Goal: Task Accomplishment & Management: Complete application form

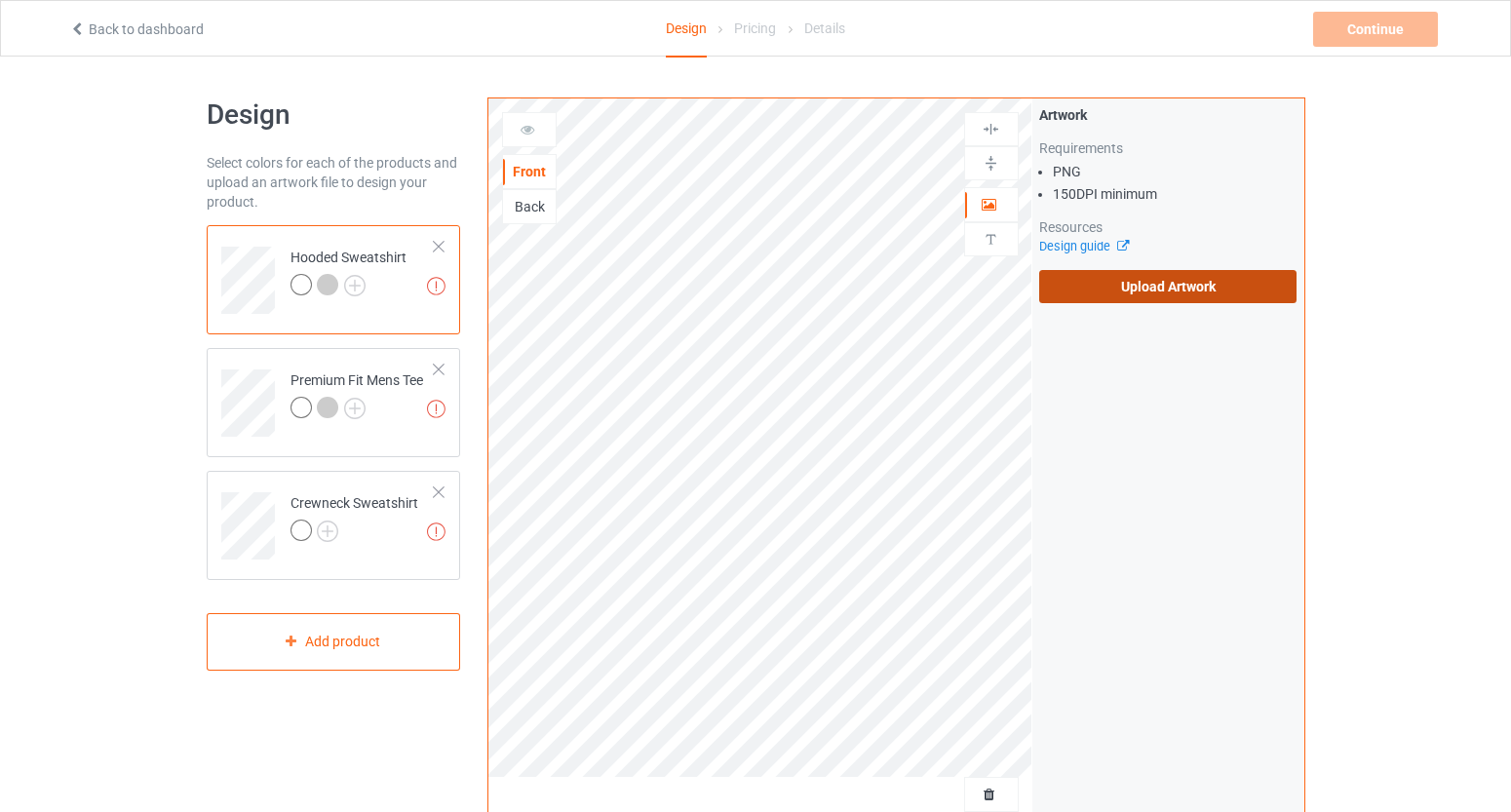
click at [1232, 297] on label "Upload Artwork" at bounding box center [1168, 286] width 258 height 33
click at [0, 0] on input "Upload Artwork" at bounding box center [0, 0] width 0 height 0
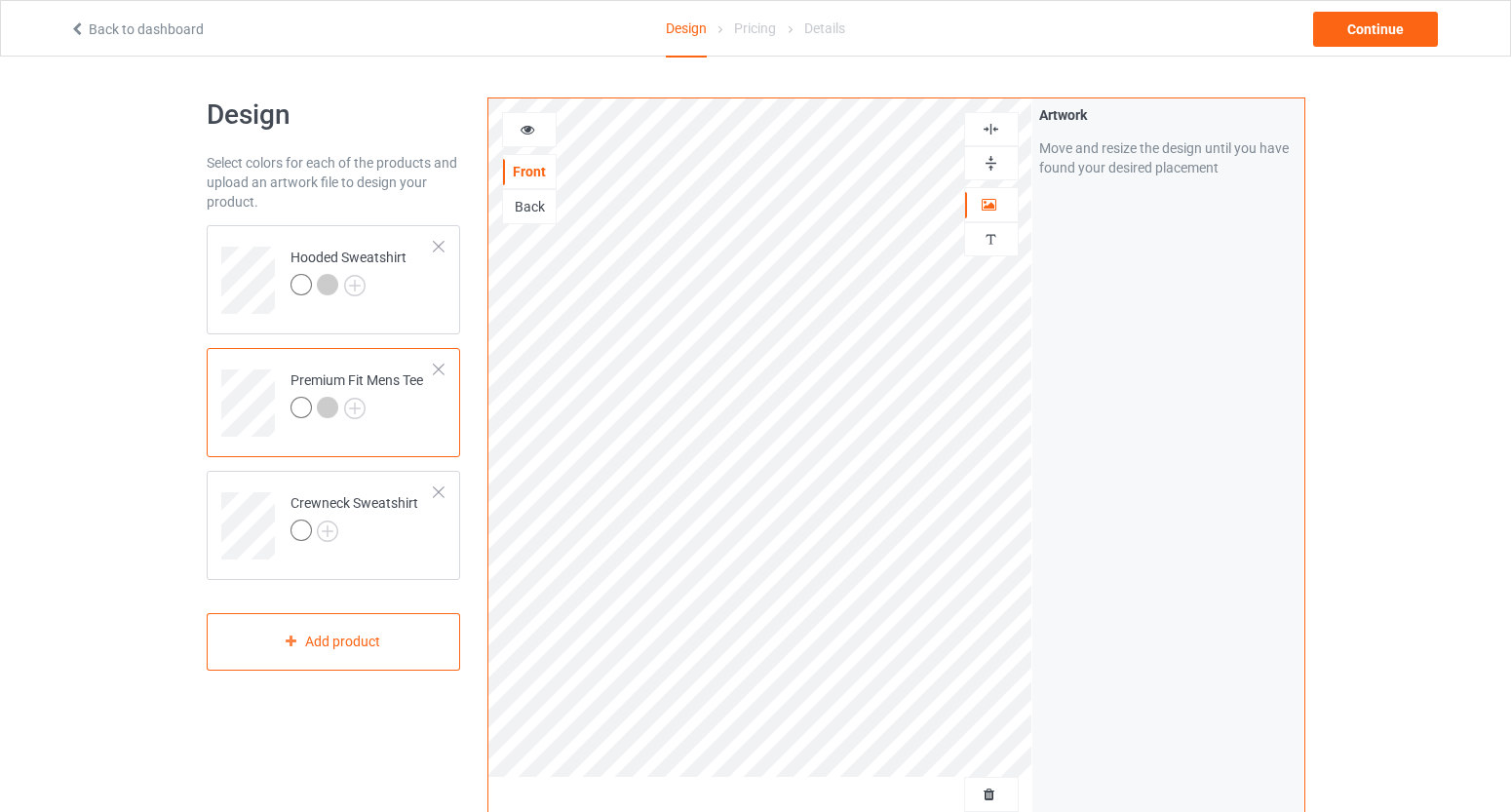
click at [531, 123] on icon at bounding box center [528, 127] width 17 height 14
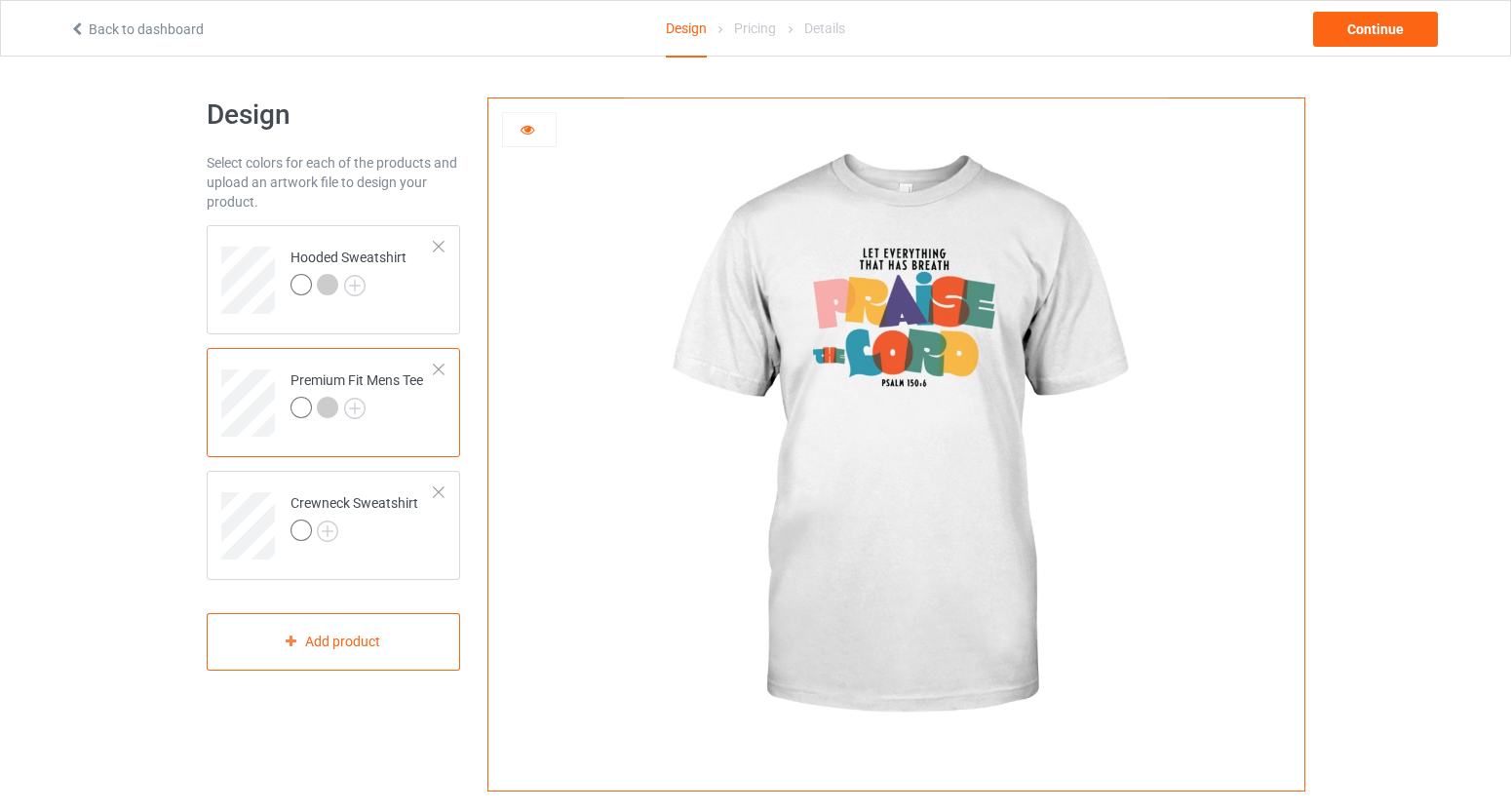
click at [320, 408] on div at bounding box center [327, 407] width 22 height 21
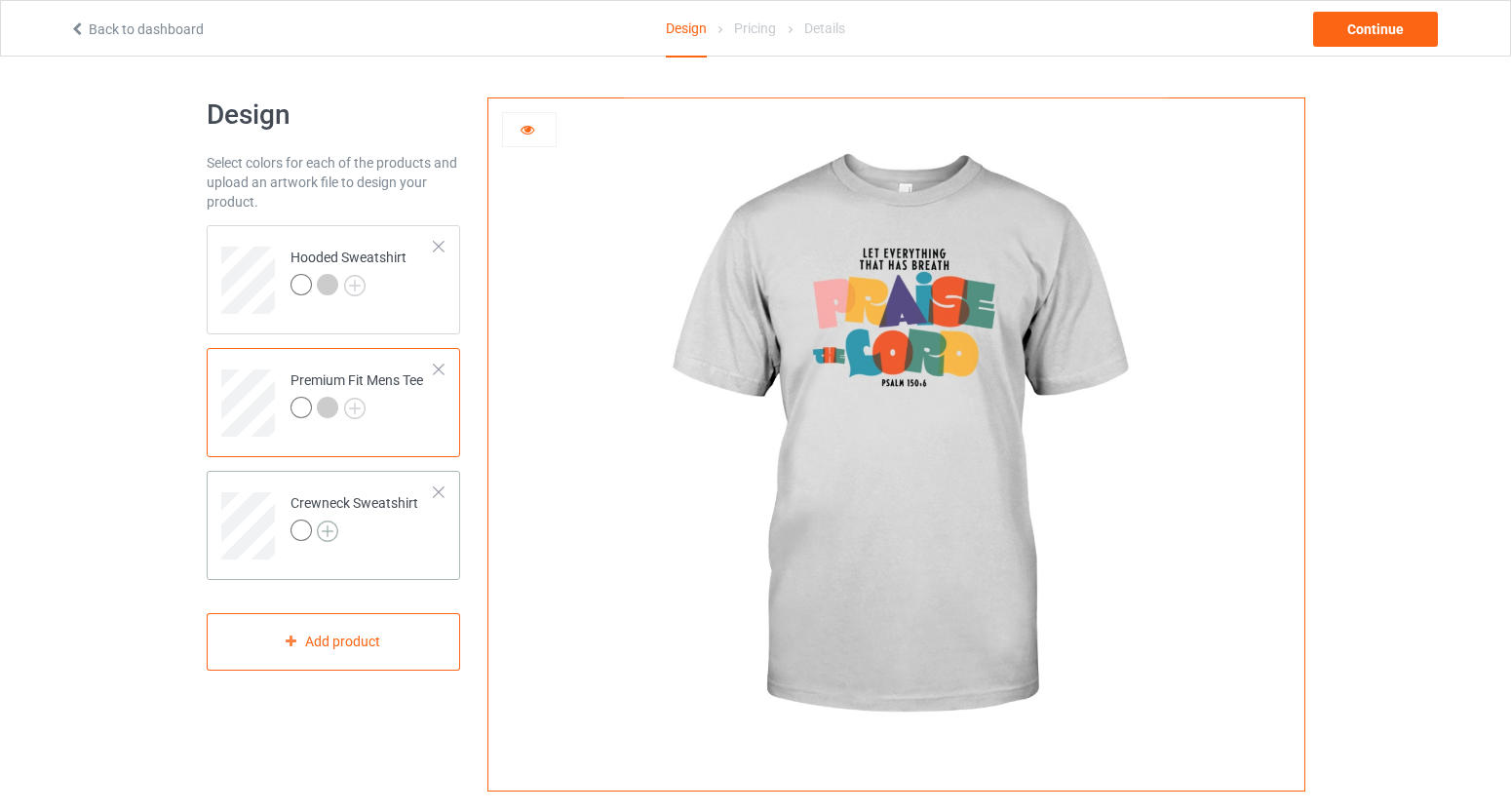
click at [332, 530] on img at bounding box center [327, 532] width 22 height 21
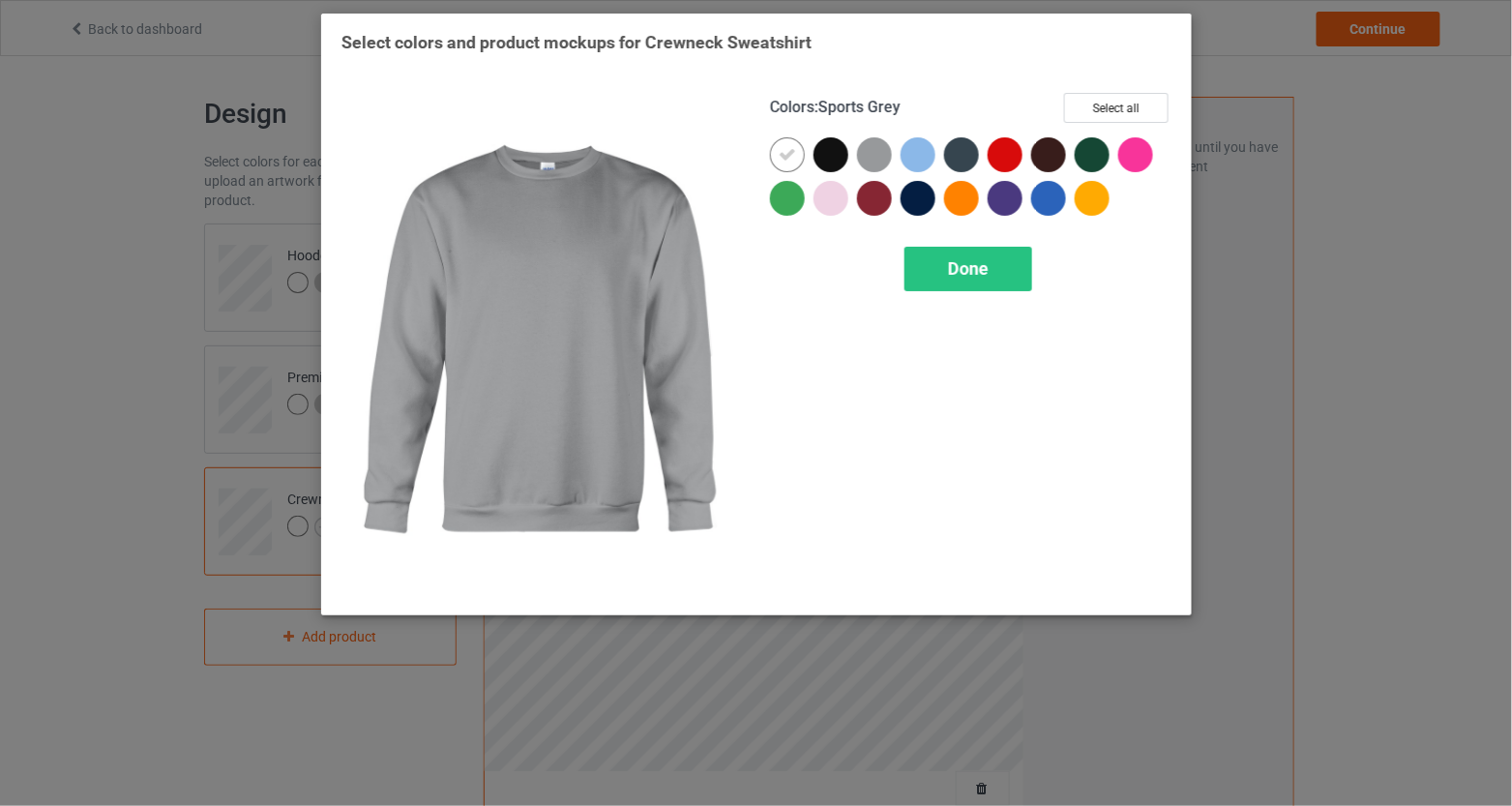
click at [874, 163] on div at bounding box center [875, 155] width 35 height 35
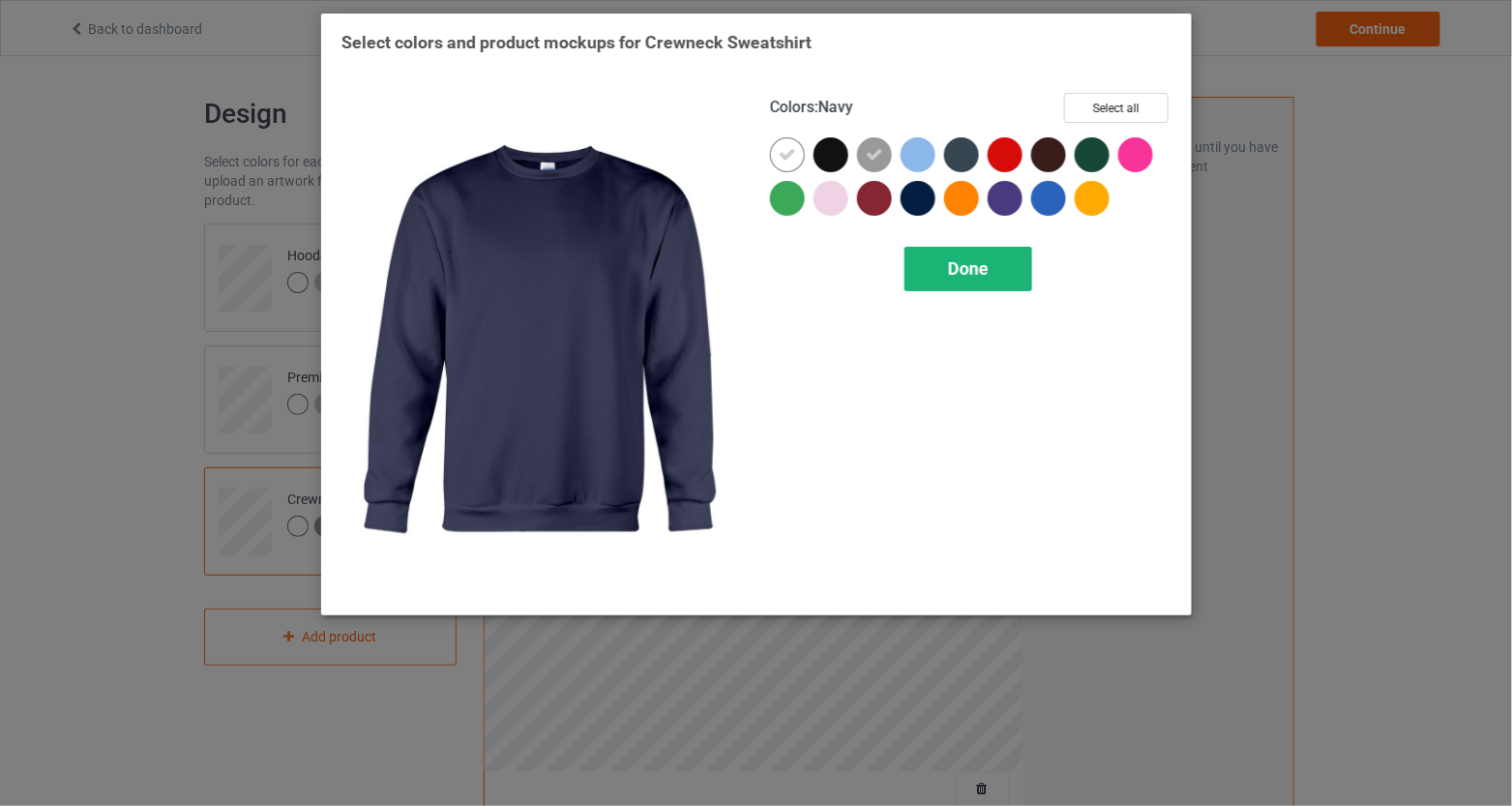
click at [969, 275] on span "Done" at bounding box center [968, 268] width 41 height 20
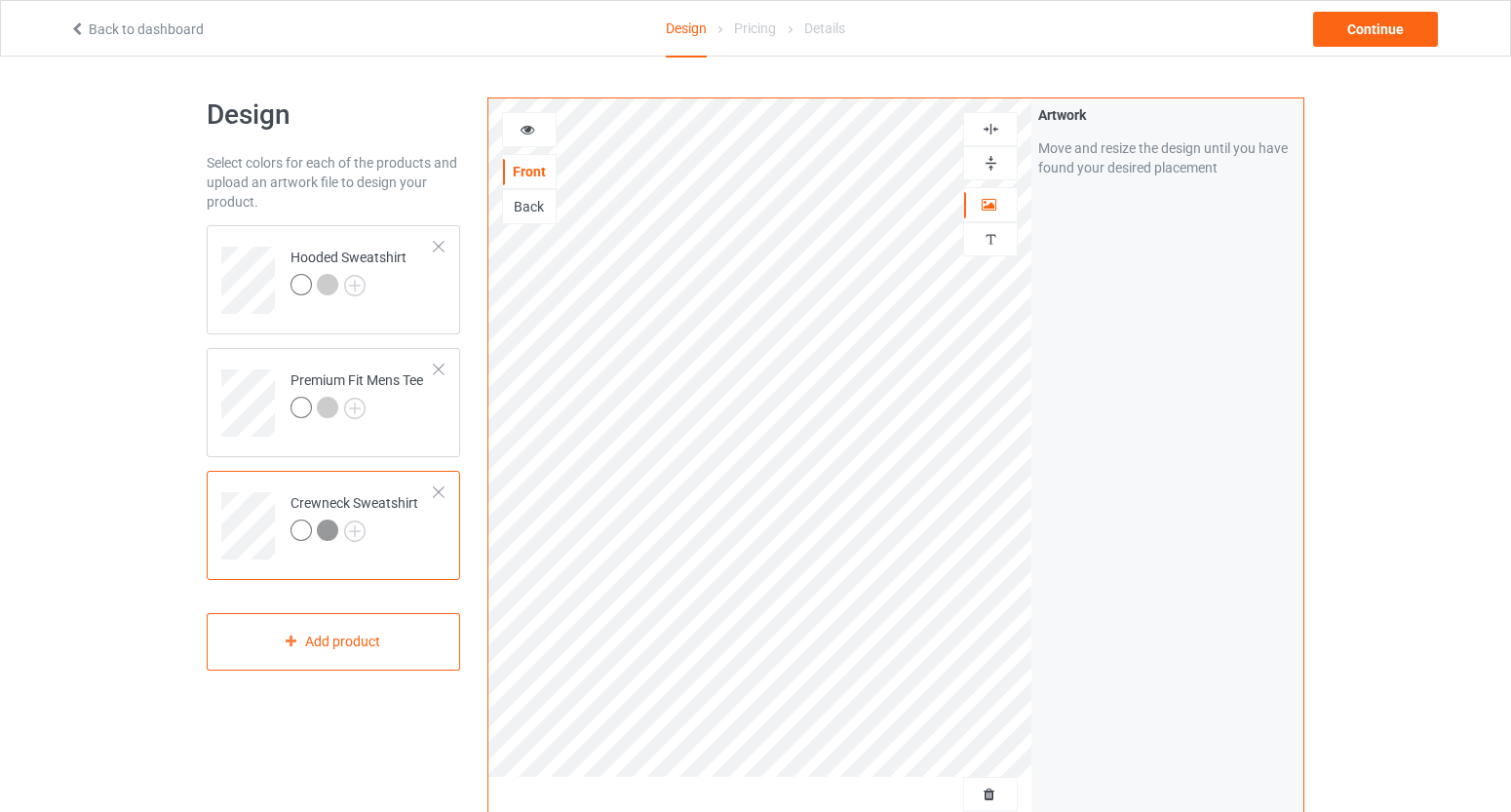
click at [329, 533] on div at bounding box center [327, 531] width 22 height 21
click at [523, 122] on icon at bounding box center [528, 127] width 17 height 14
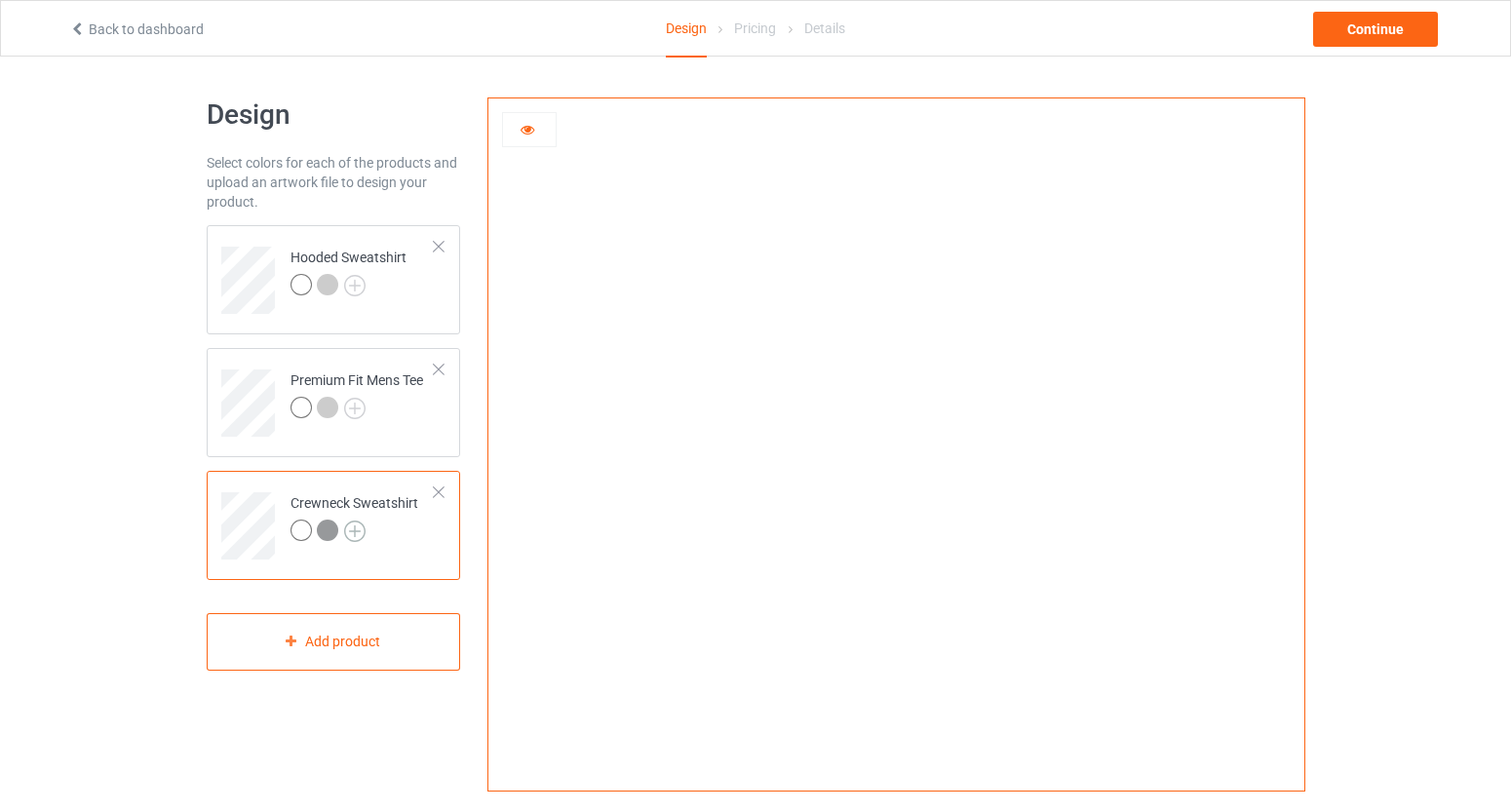
click at [356, 530] on img at bounding box center [355, 532] width 22 height 21
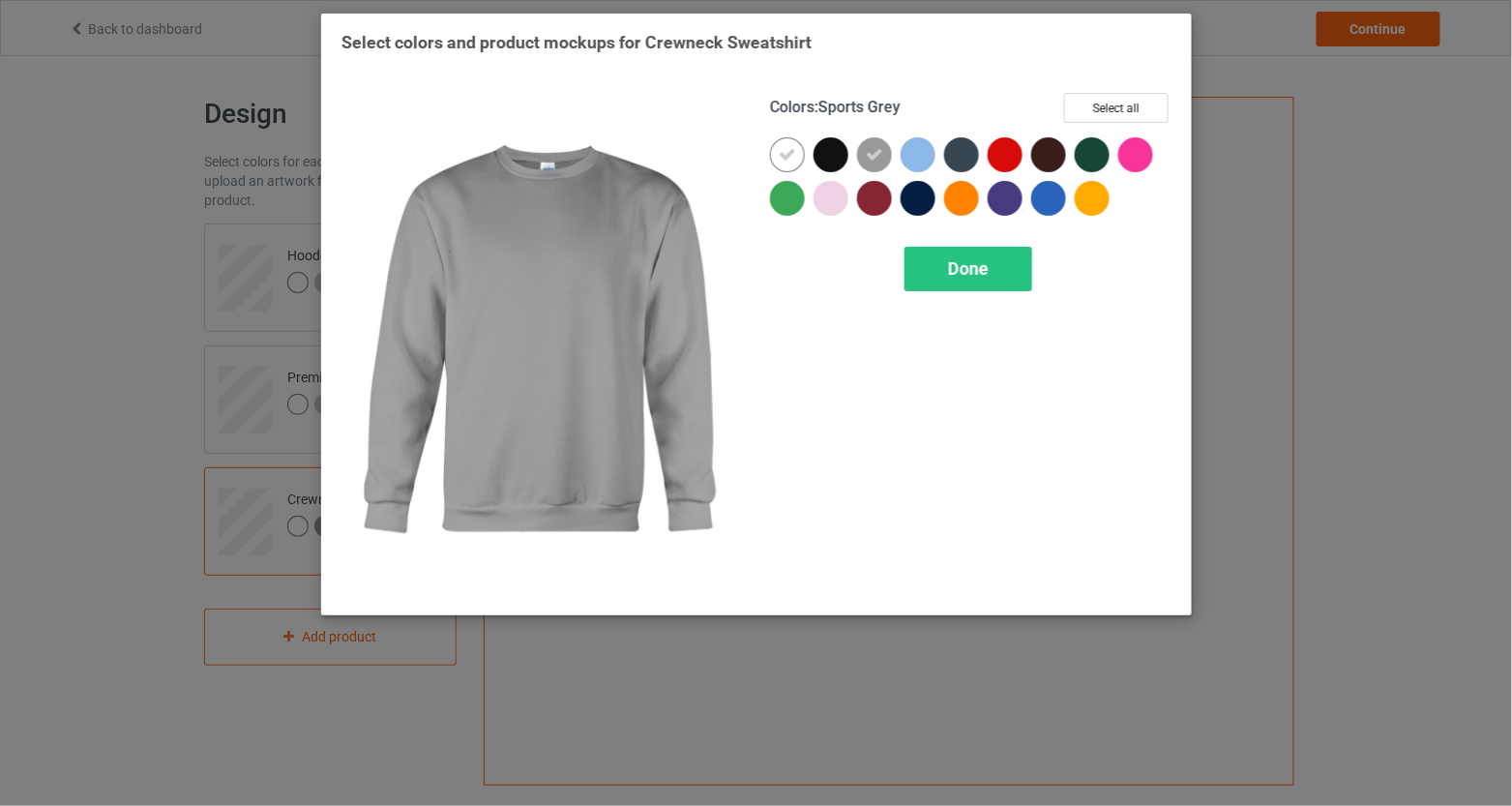
click at [875, 159] on icon at bounding box center [875, 155] width 17 height 17
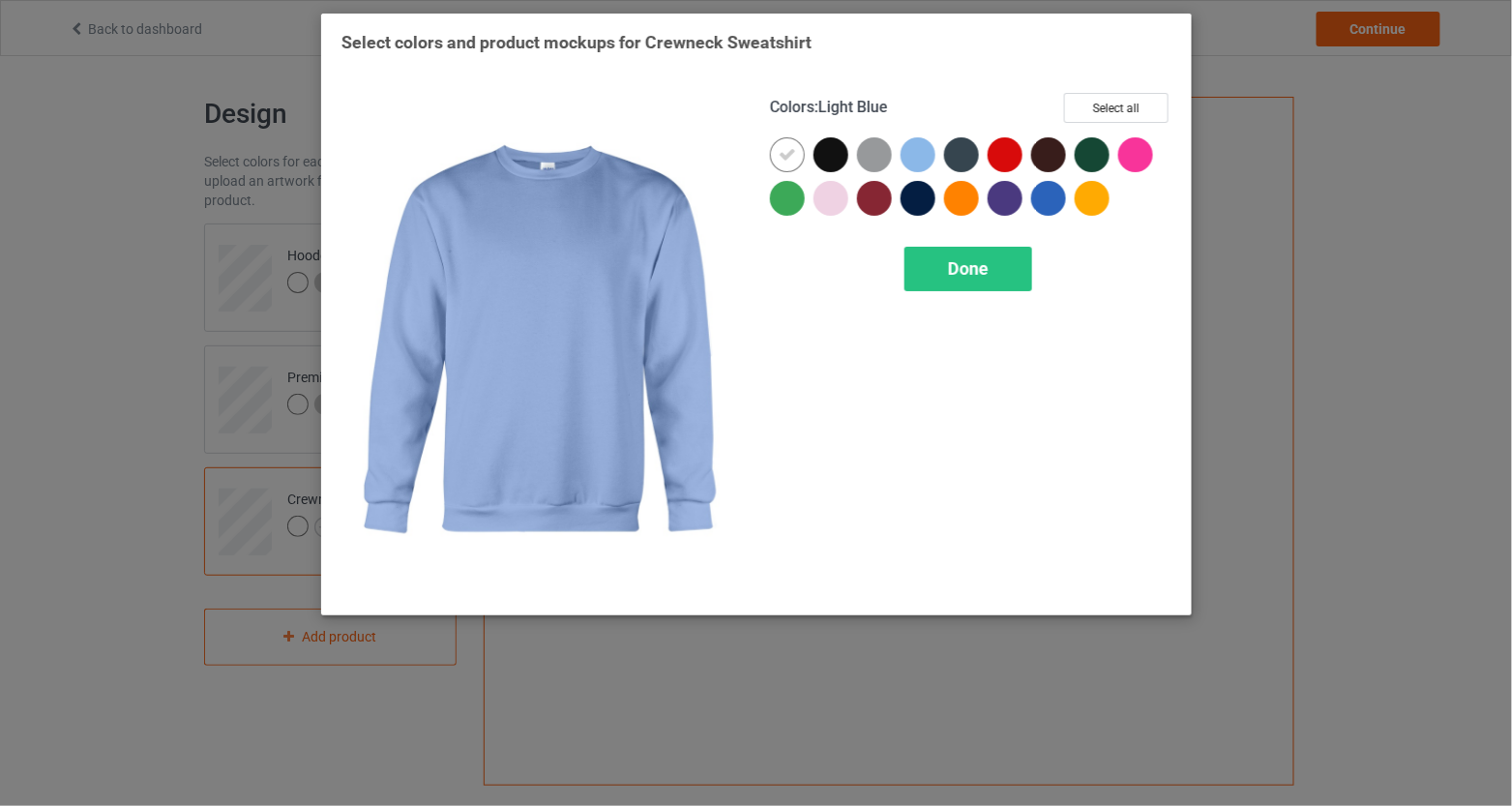
click at [928, 161] on div at bounding box center [918, 155] width 35 height 35
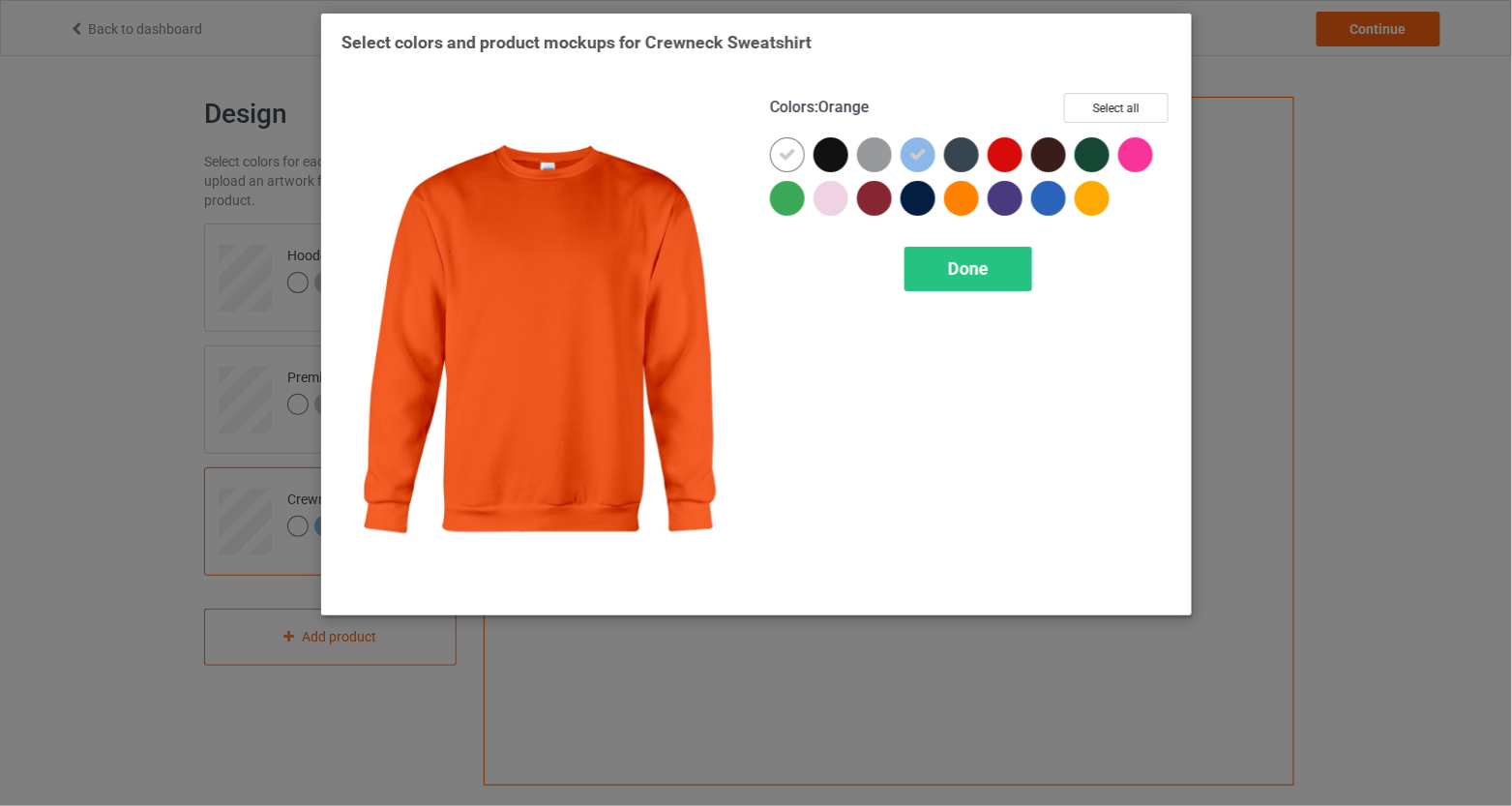
click at [983, 272] on span "Done" at bounding box center [968, 268] width 41 height 20
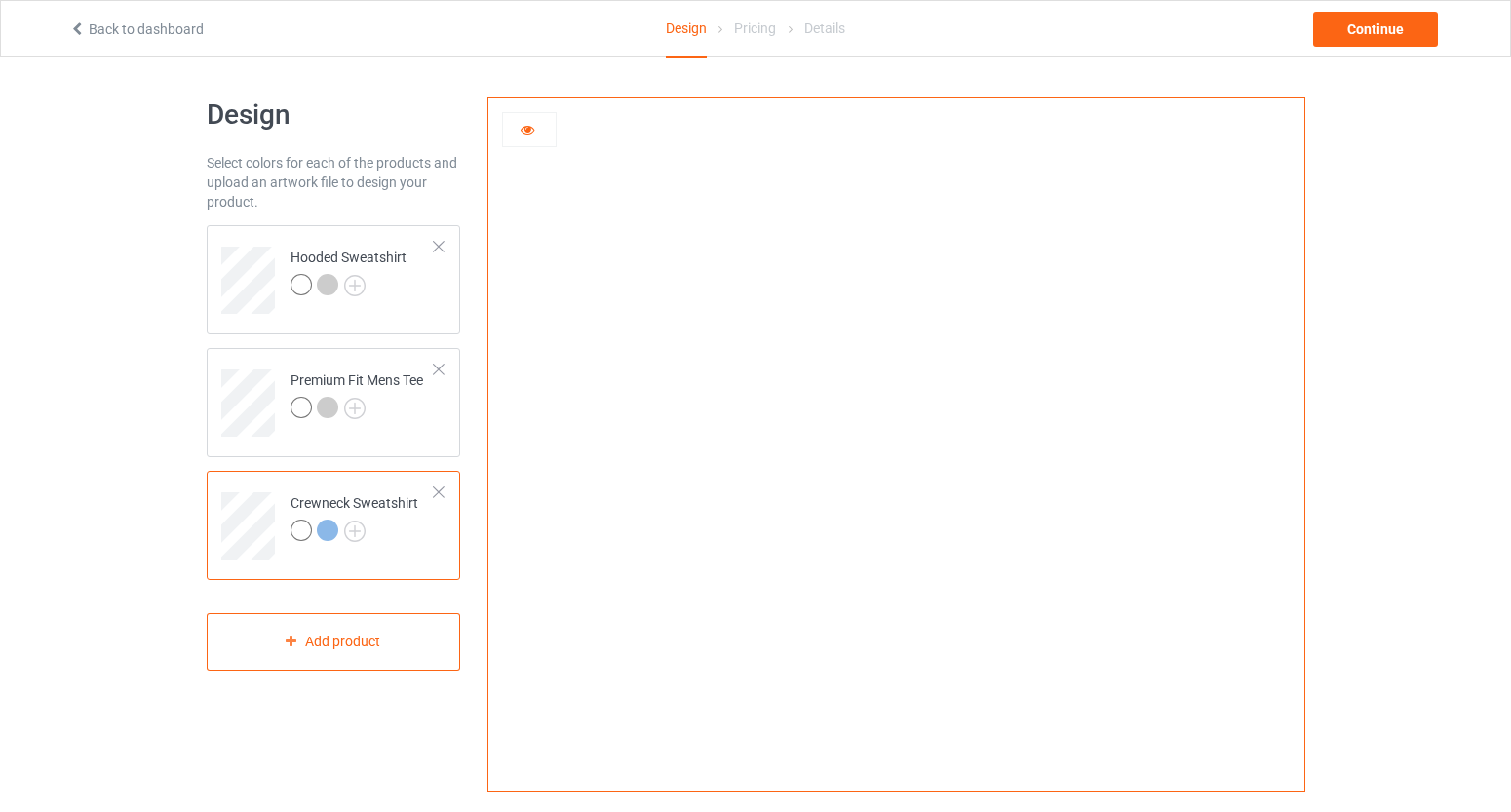
click at [325, 532] on div at bounding box center [327, 531] width 22 height 21
click at [354, 533] on img at bounding box center [355, 532] width 22 height 21
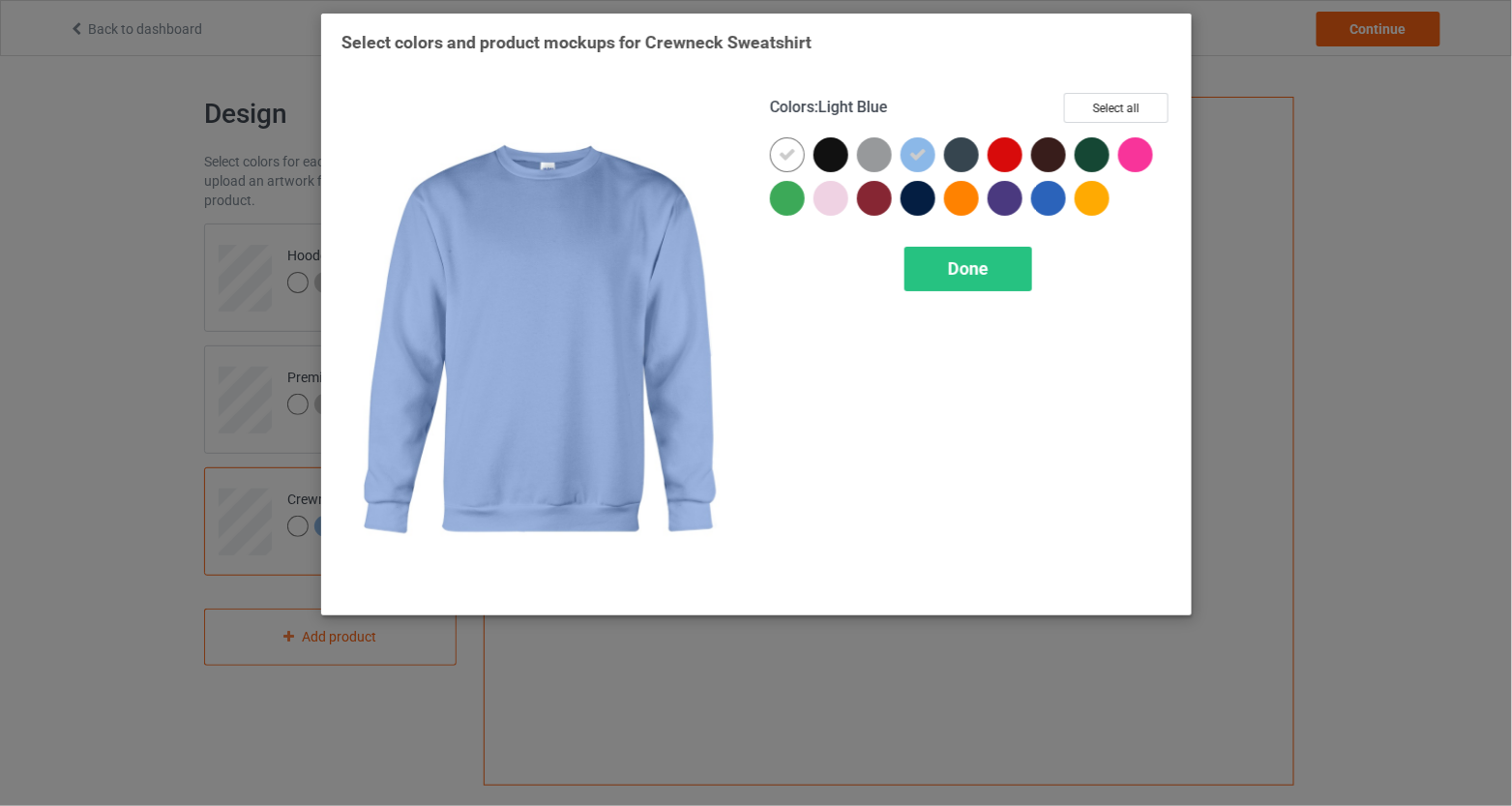
drag, startPoint x: 910, startPoint y: 159, endPoint x: 917, endPoint y: 180, distance: 22.1
click at [911, 159] on icon at bounding box center [918, 155] width 17 height 17
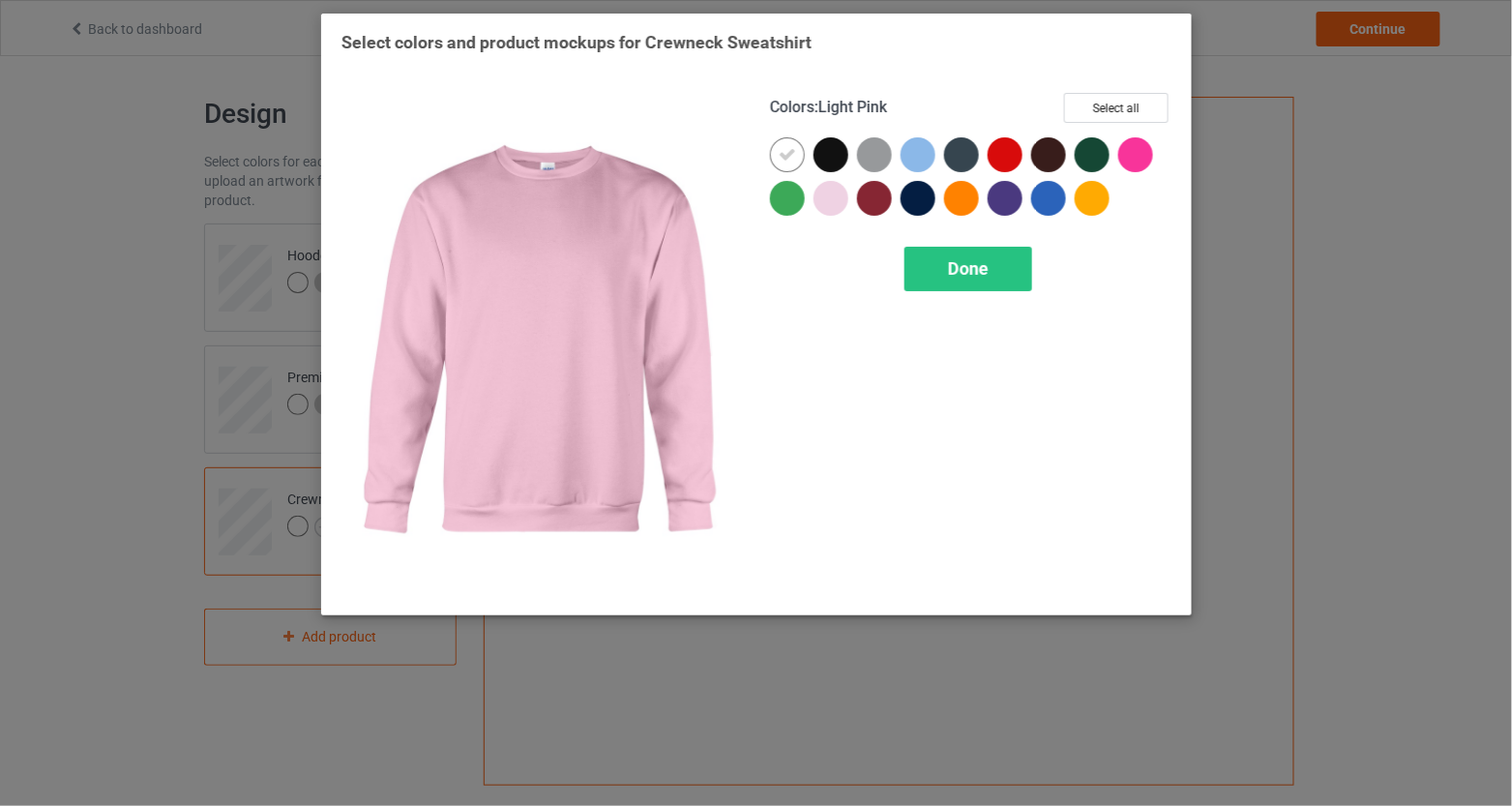
click at [842, 203] on div at bounding box center [831, 199] width 35 height 35
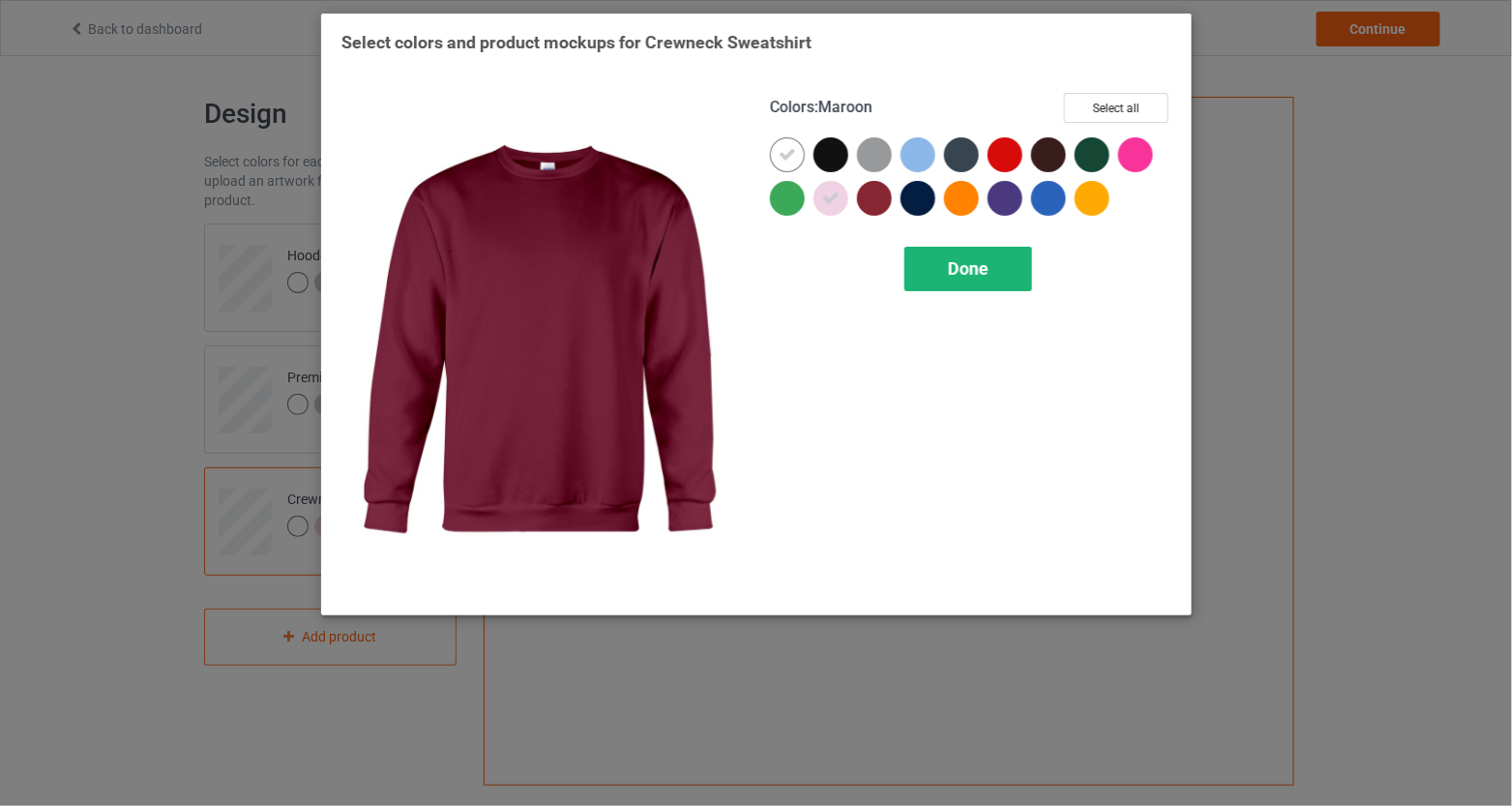
click at [956, 275] on span "Done" at bounding box center [968, 268] width 41 height 20
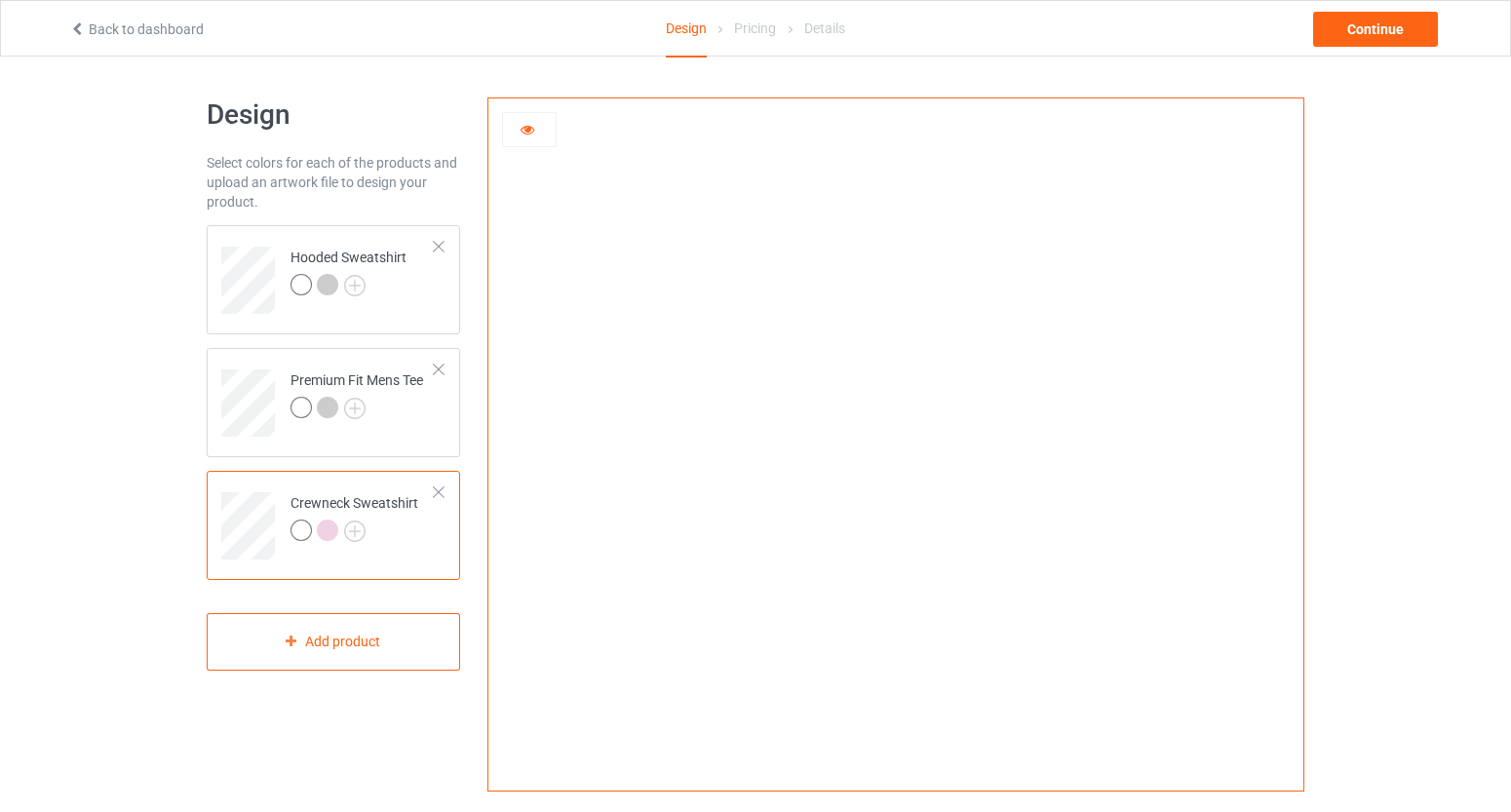
click at [325, 533] on div at bounding box center [327, 531] width 22 height 21
click at [355, 533] on img at bounding box center [355, 532] width 22 height 21
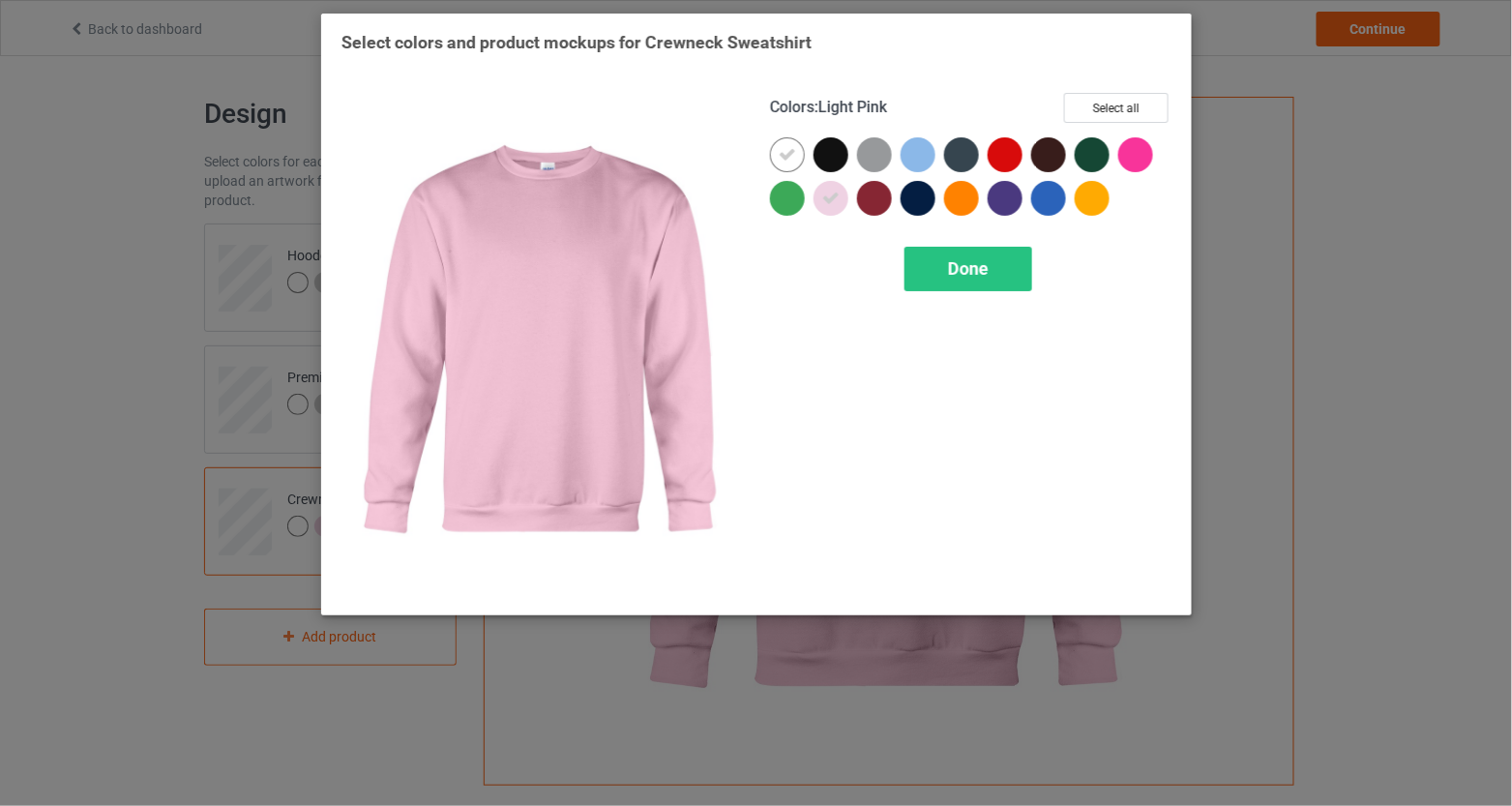
click at [841, 194] on div at bounding box center [831, 199] width 35 height 35
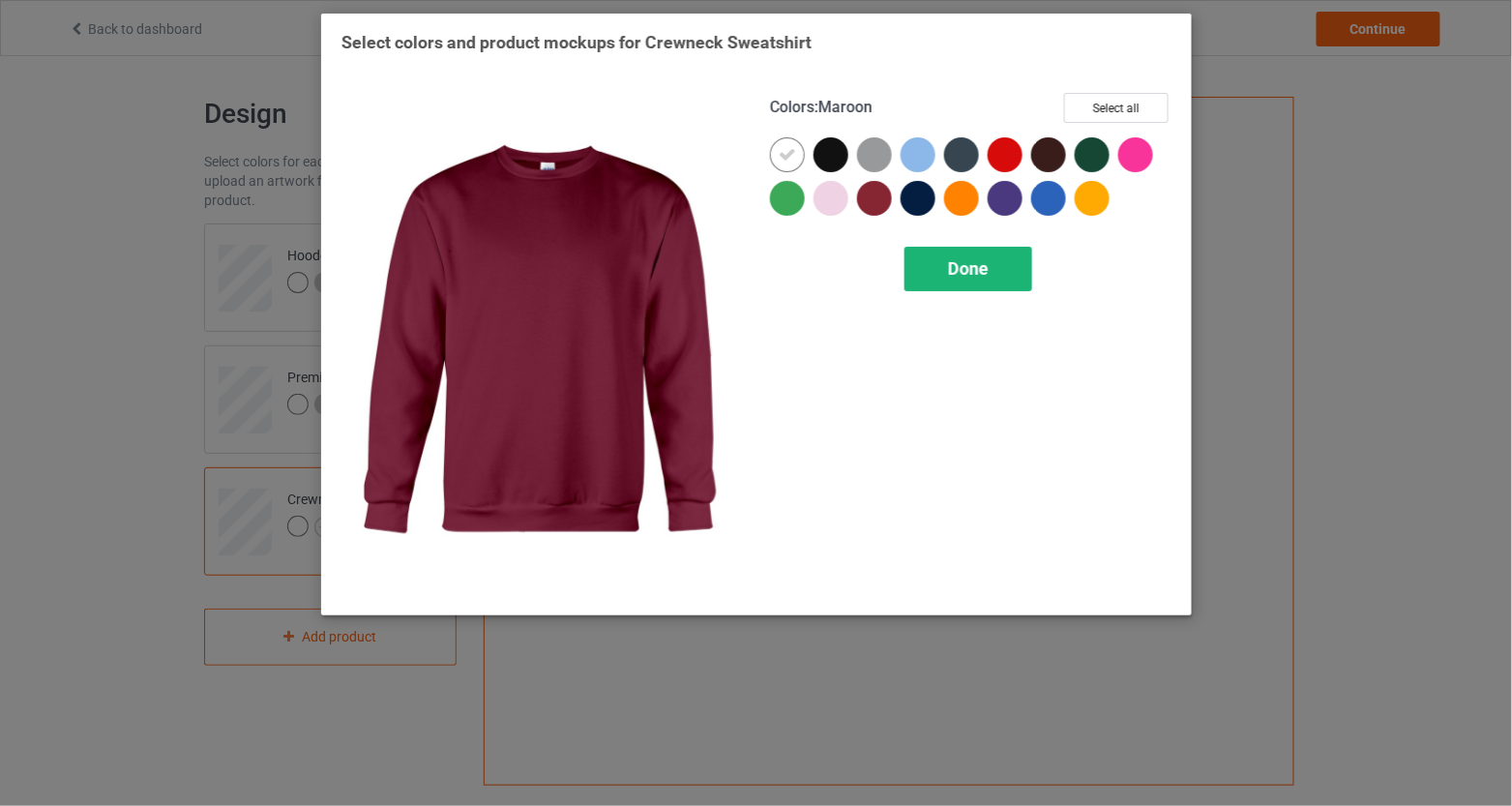
click at [930, 253] on div "Done" at bounding box center [969, 269] width 128 height 45
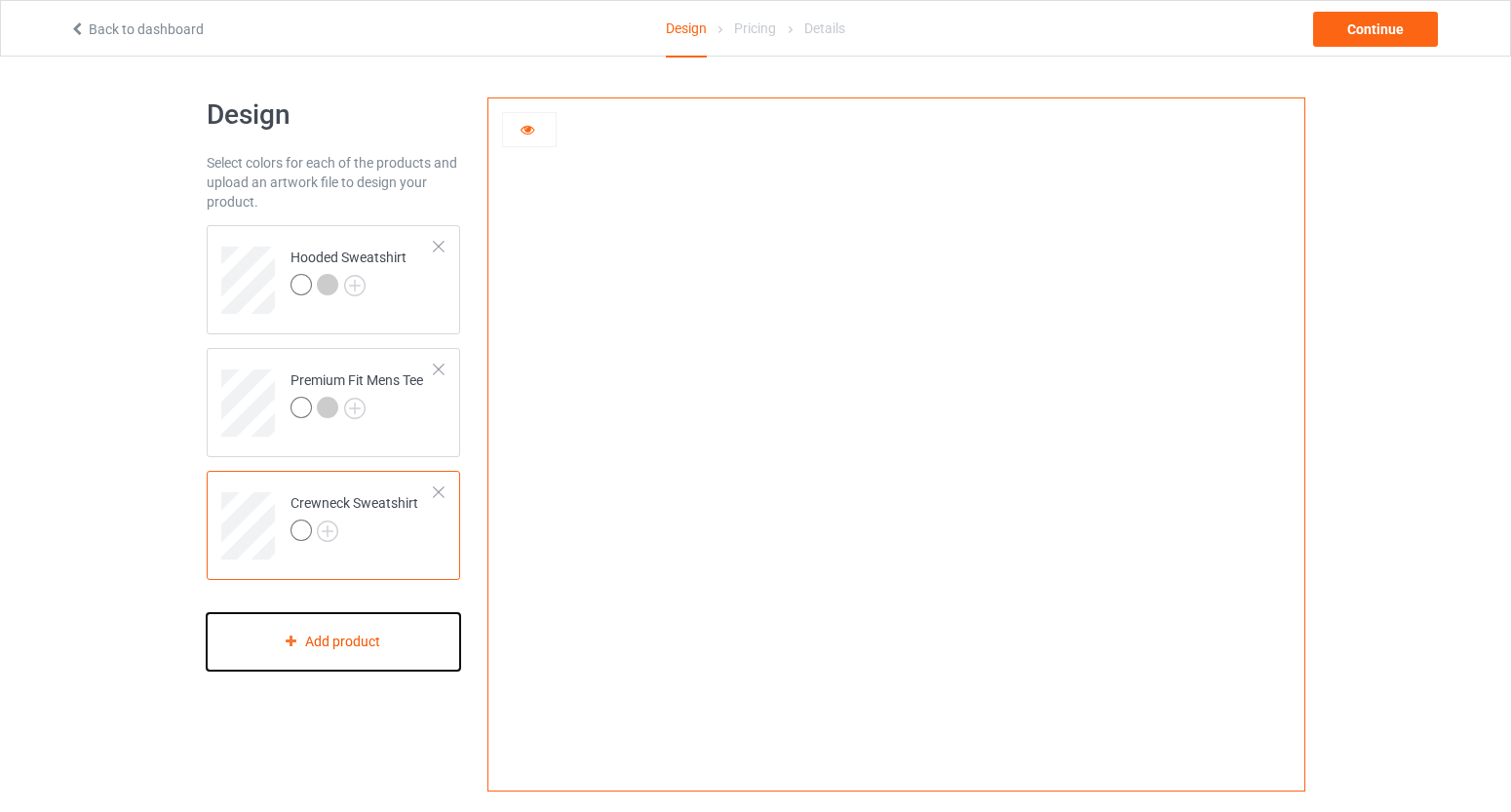
click at [341, 643] on div "Add product" at bounding box center [333, 641] width 254 height 58
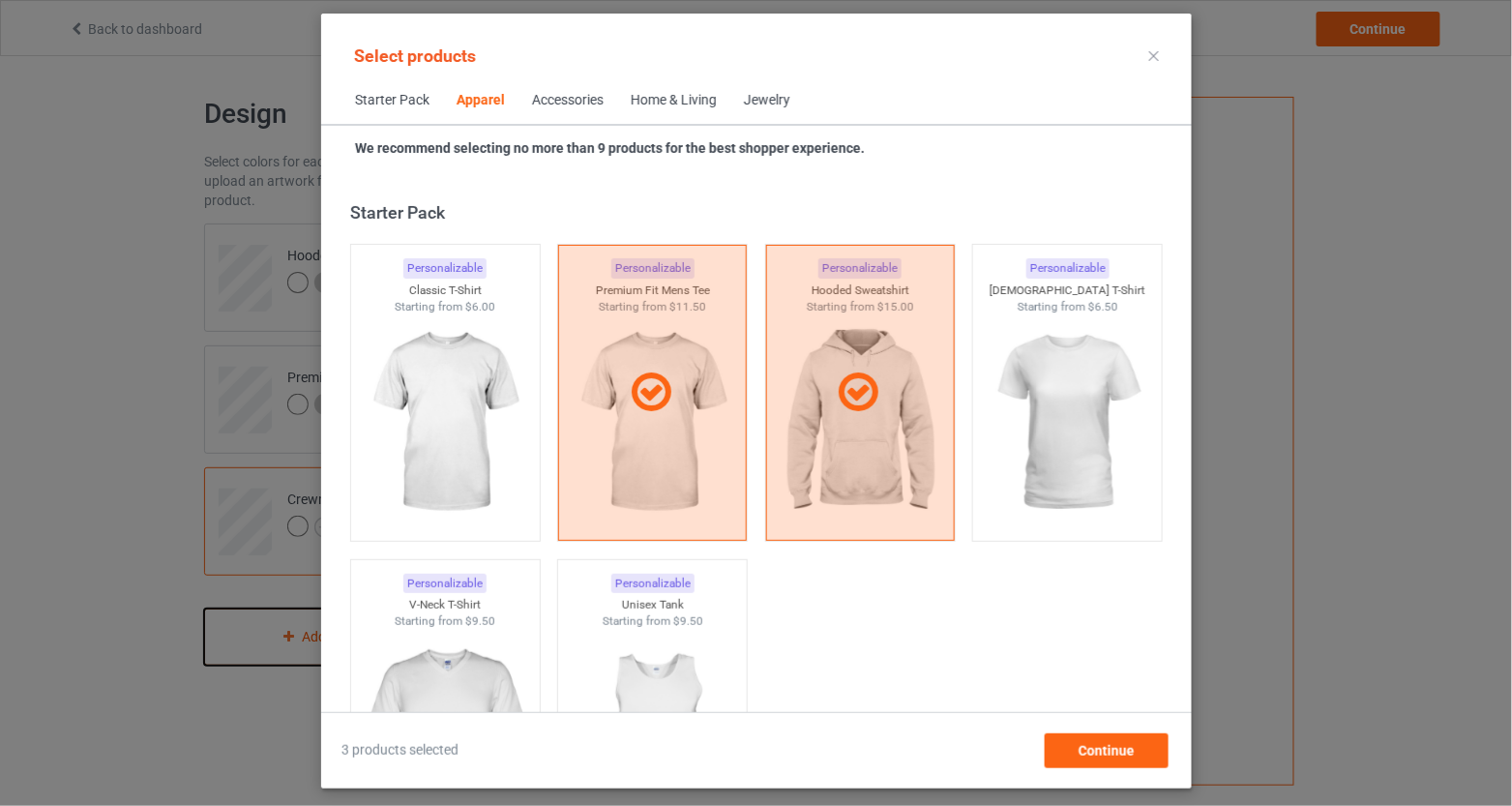
scroll to position [721, 0]
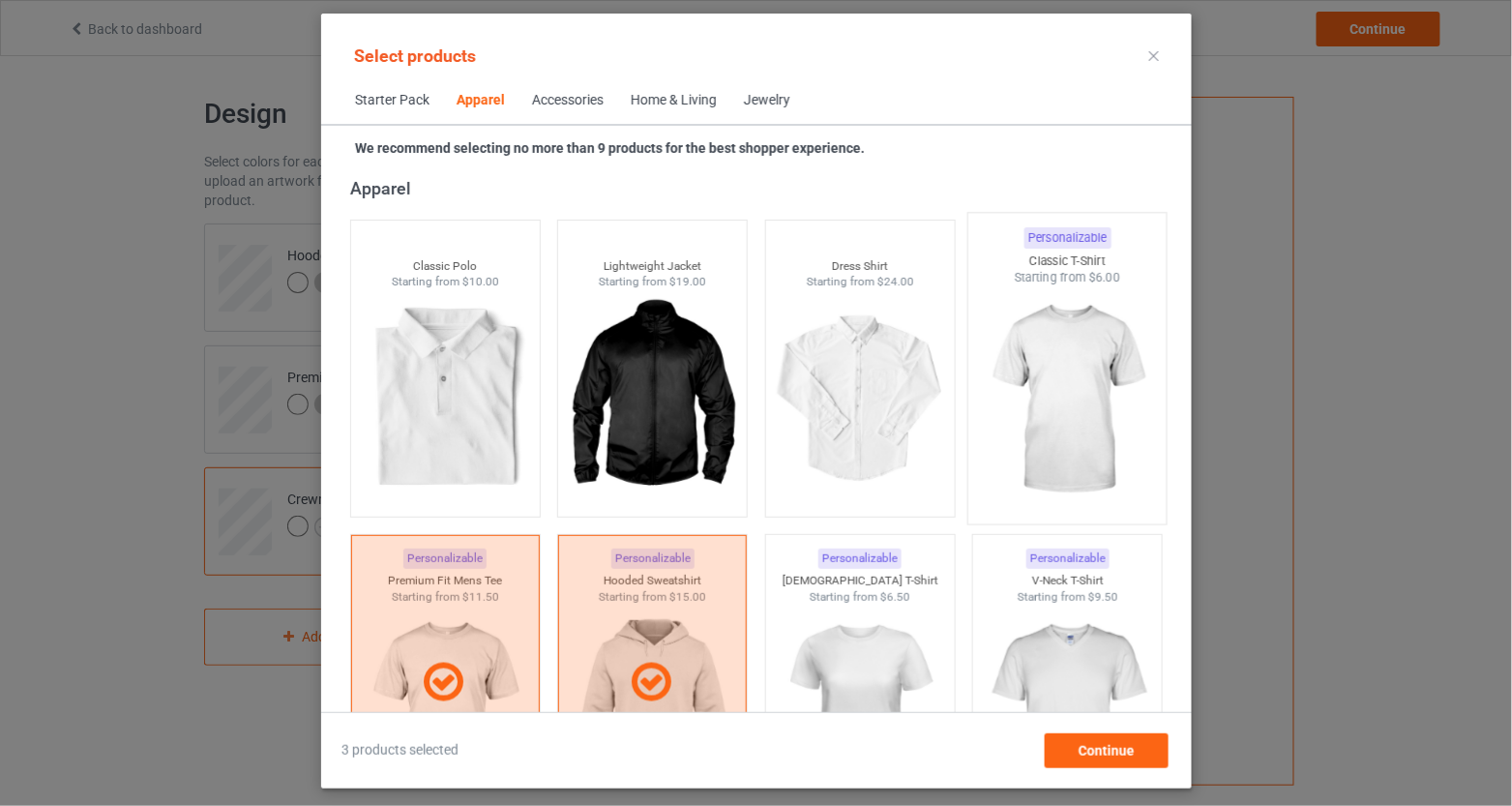
click at [1101, 361] on img at bounding box center [1067, 400] width 182 height 227
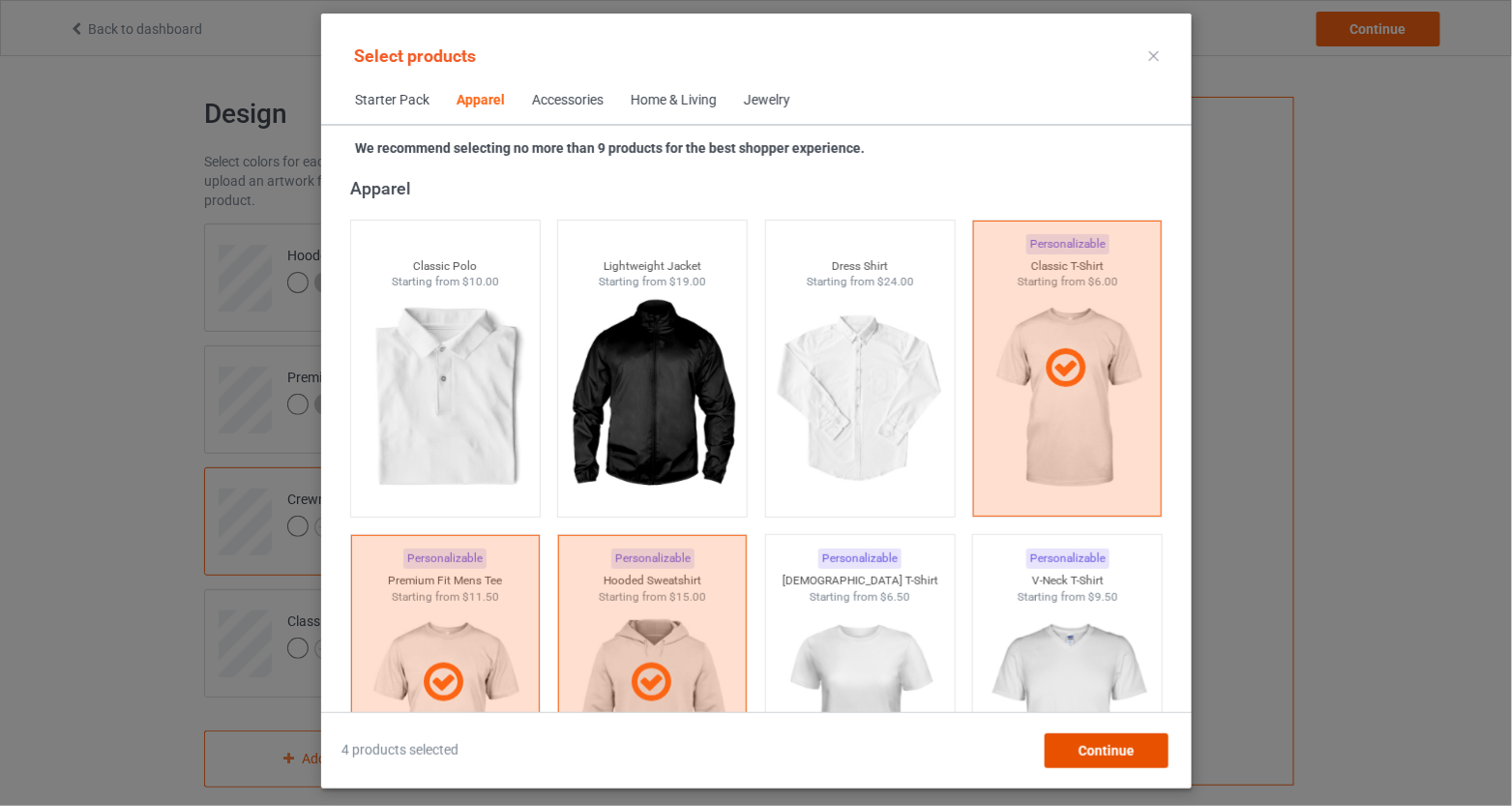
click at [1126, 754] on span "Continue" at bounding box center [1106, 751] width 56 height 16
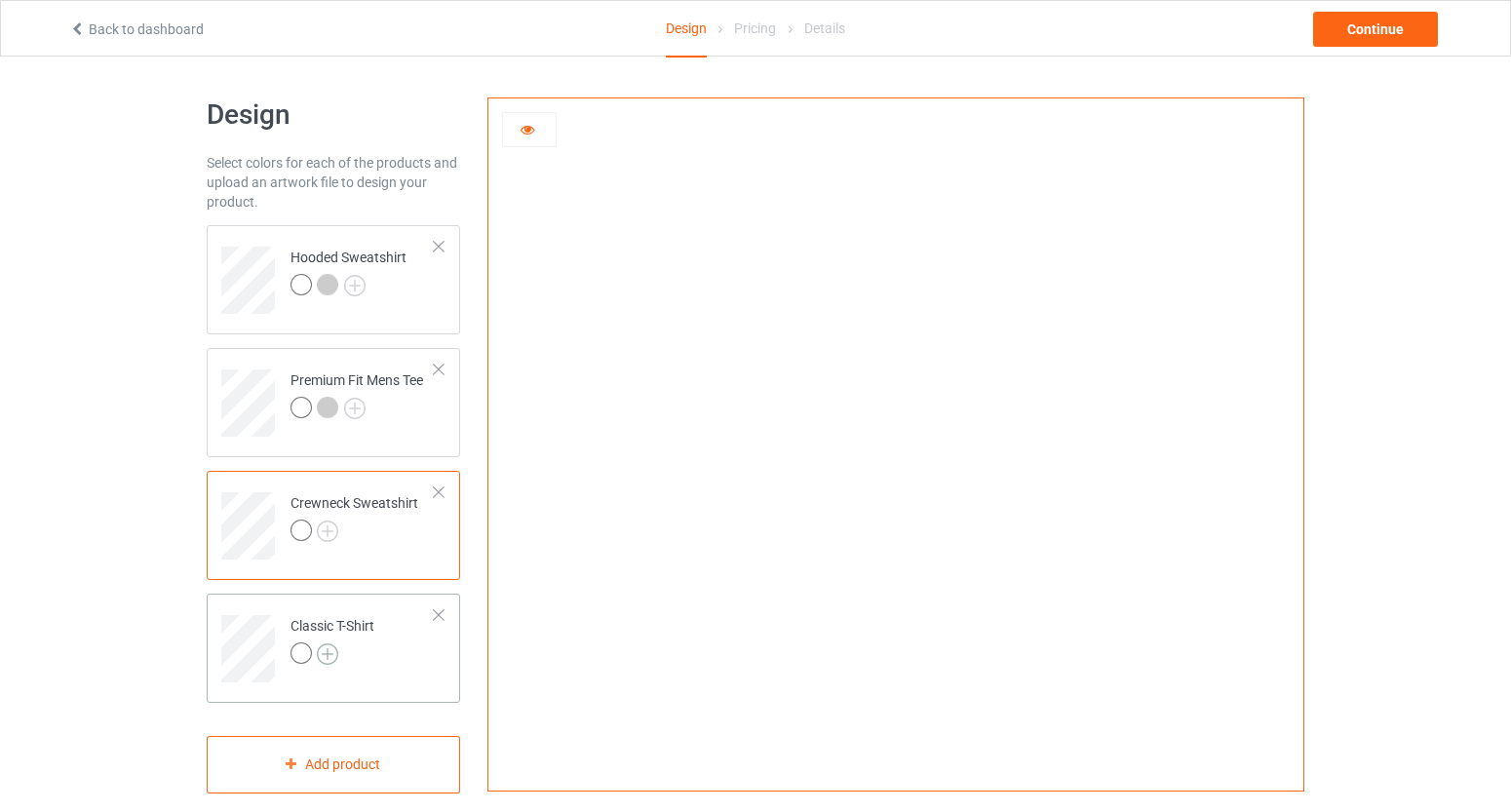
click at [330, 648] on img at bounding box center [327, 654] width 22 height 21
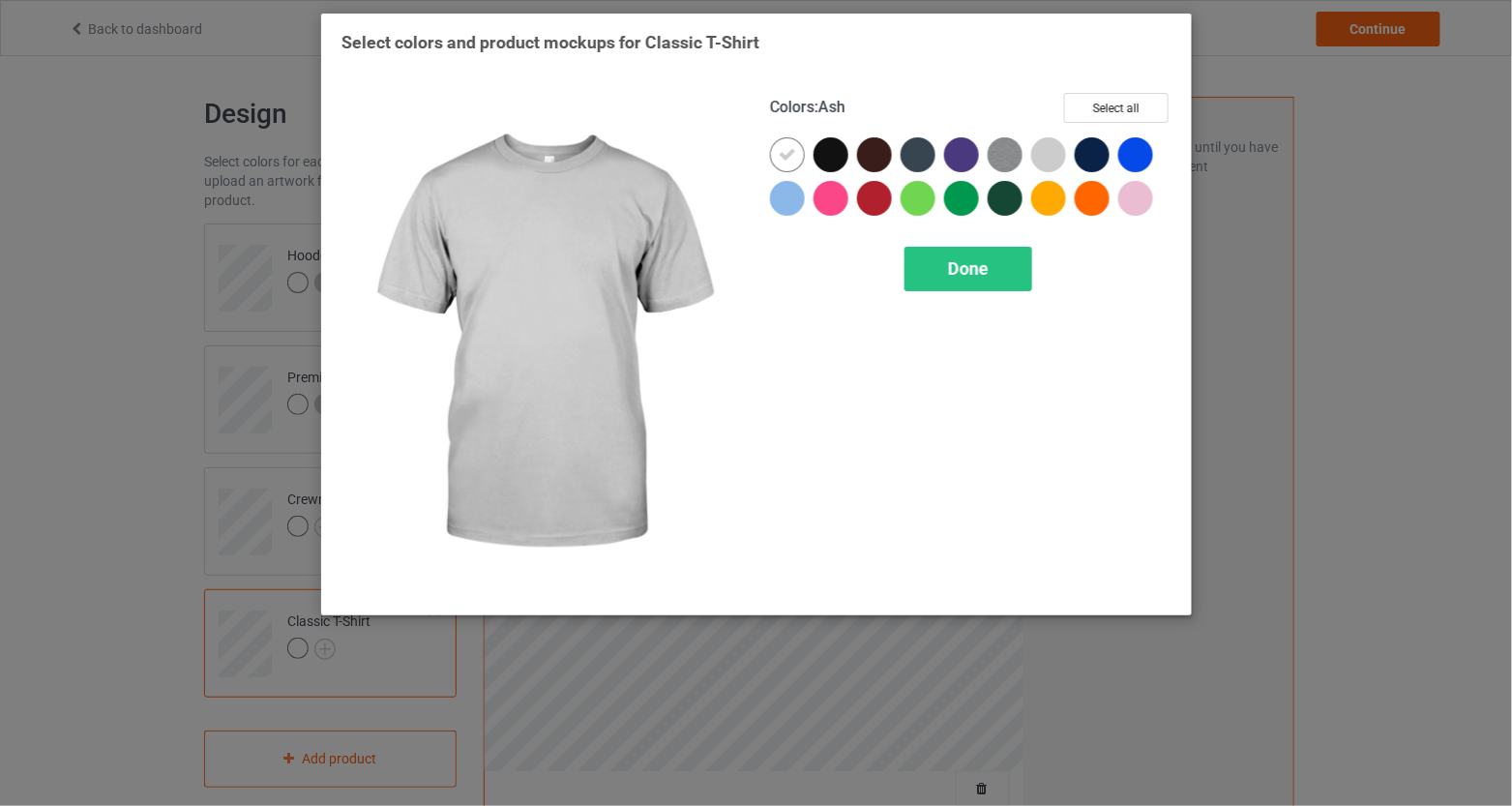
click at [1049, 159] on div at bounding box center [1048, 155] width 35 height 35
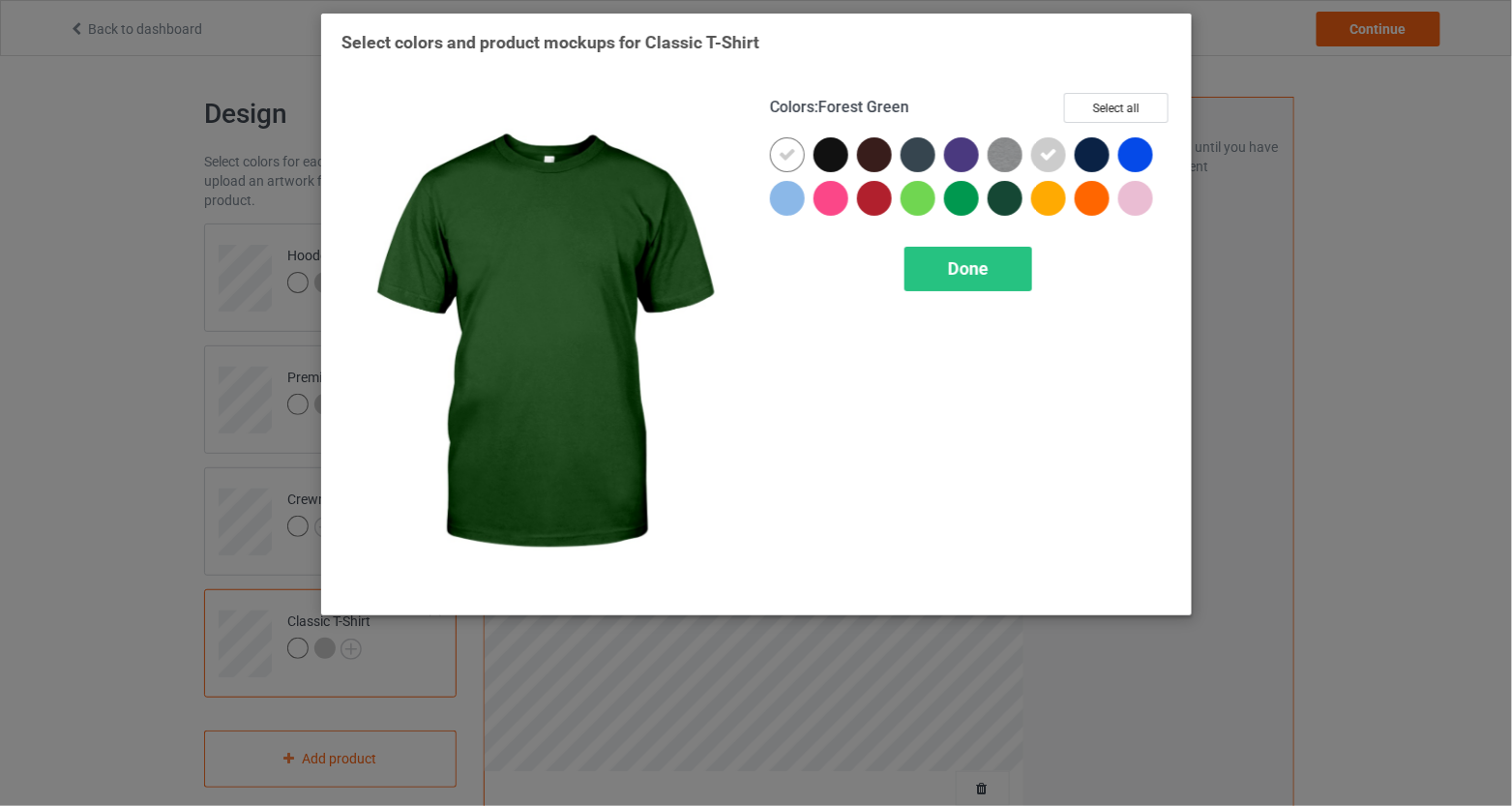
click at [972, 293] on div "Colors : Forest Green Select all Done" at bounding box center [971, 344] width 429 height 530
click at [972, 281] on div "Done" at bounding box center [969, 269] width 128 height 45
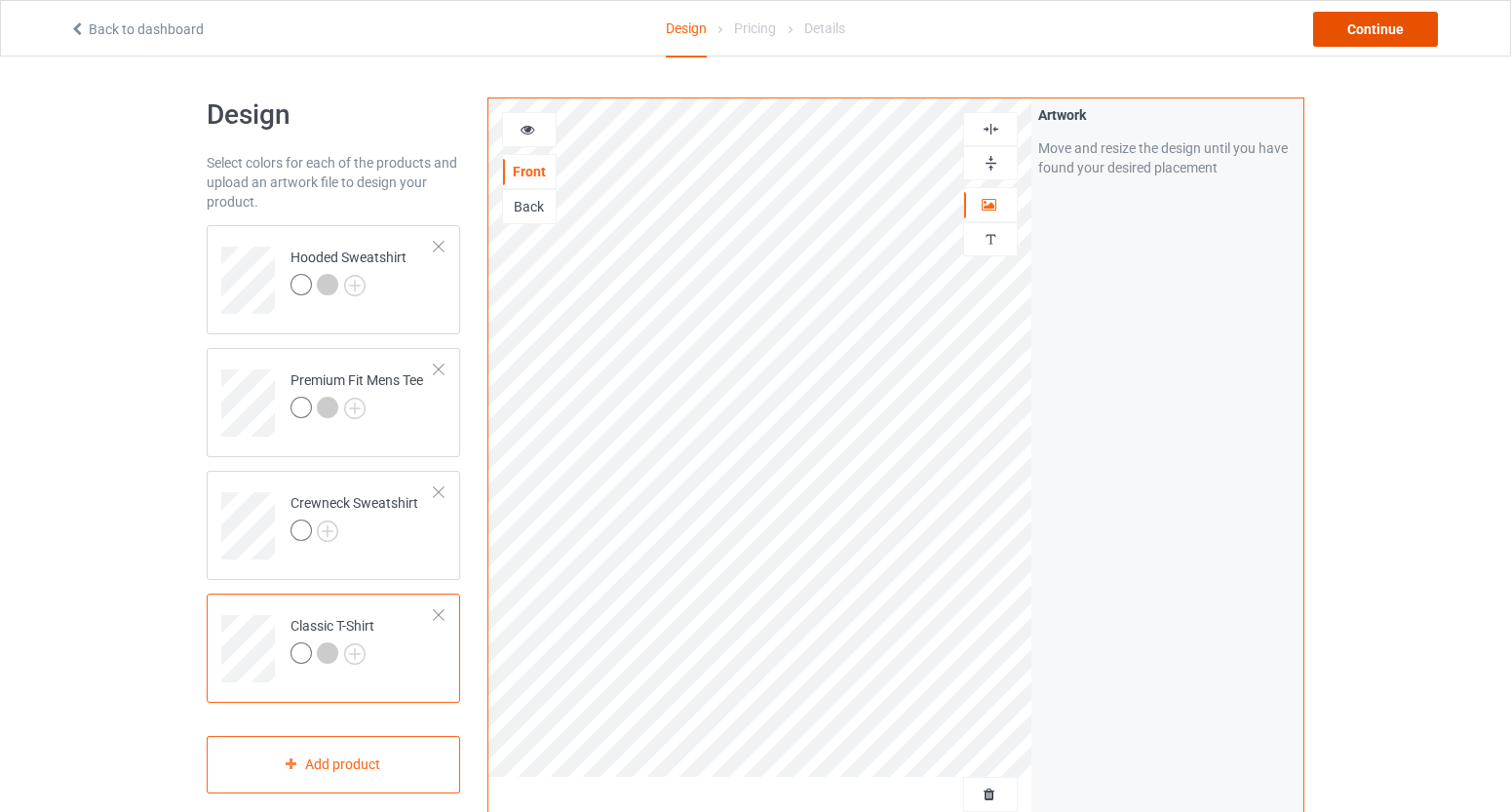
click at [1383, 24] on div "Continue" at bounding box center [1376, 29] width 125 height 35
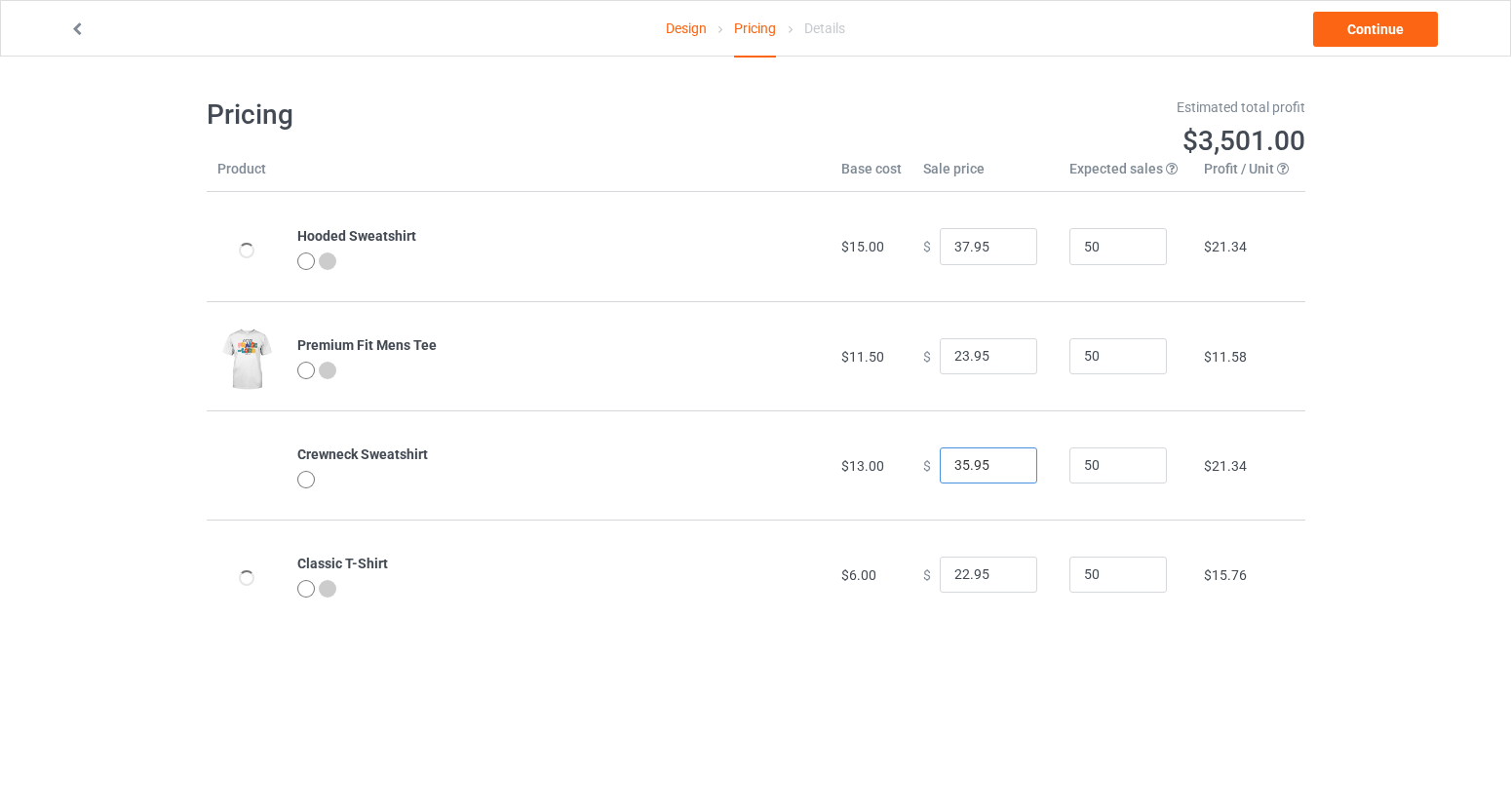
click at [956, 463] on input "35.95" at bounding box center [989, 466] width 98 height 37
type input "33.95"
drag, startPoint x: 959, startPoint y: 574, endPoint x: 924, endPoint y: 574, distance: 35.0
click at [924, 574] on div "$ 22.95" at bounding box center [986, 576] width 125 height 37
type input "19.95"
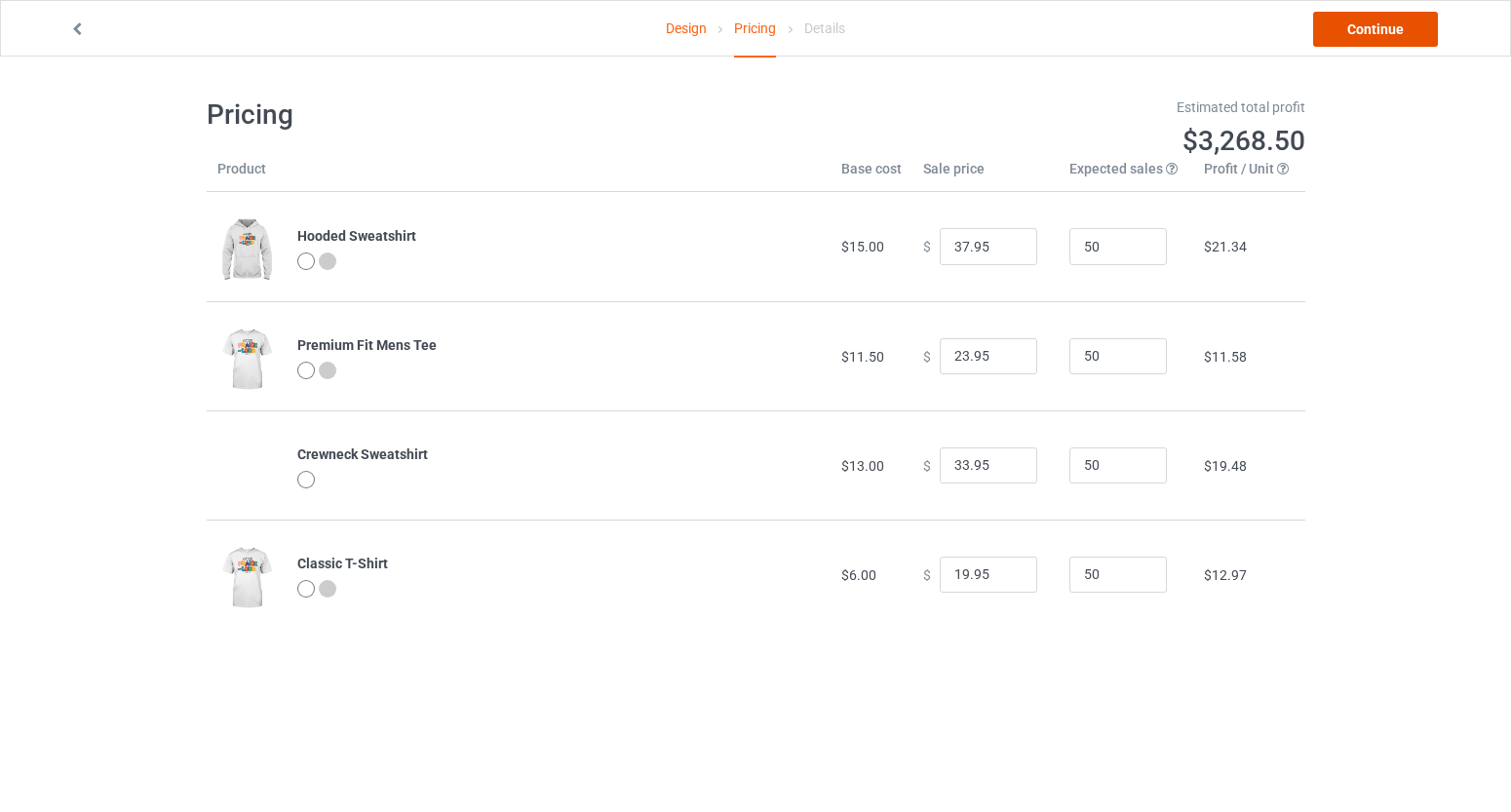
click at [1355, 25] on link "Continue" at bounding box center [1376, 29] width 125 height 35
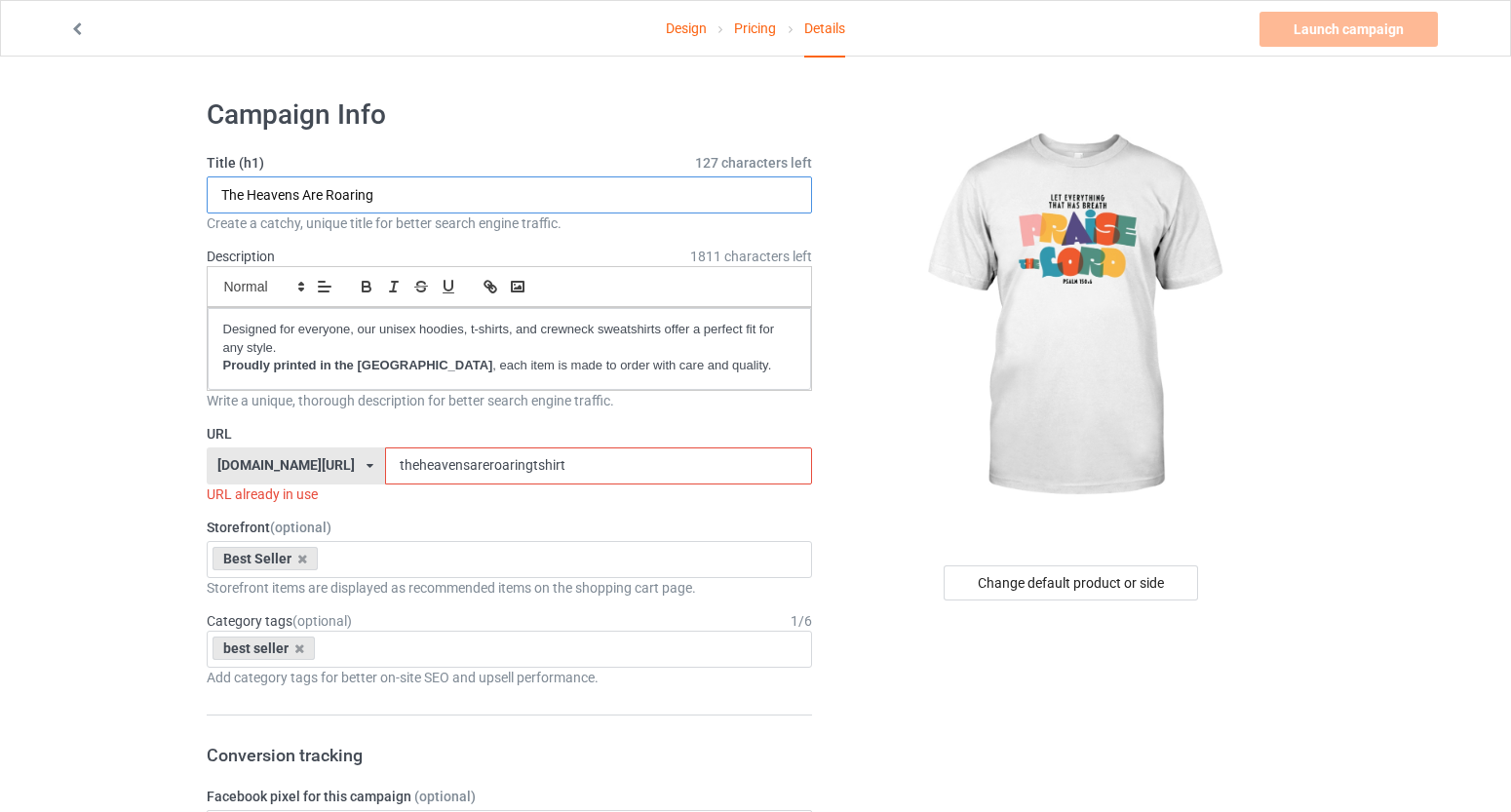
drag, startPoint x: 398, startPoint y: 192, endPoint x: 194, endPoint y: 191, distance: 204.0
drag, startPoint x: 369, startPoint y: 191, endPoint x: 218, endPoint y: 192, distance: 151.0
click at [218, 192] on input "Praise The Lord" at bounding box center [509, 195] width 606 height 37
type input "Praise The Lord"
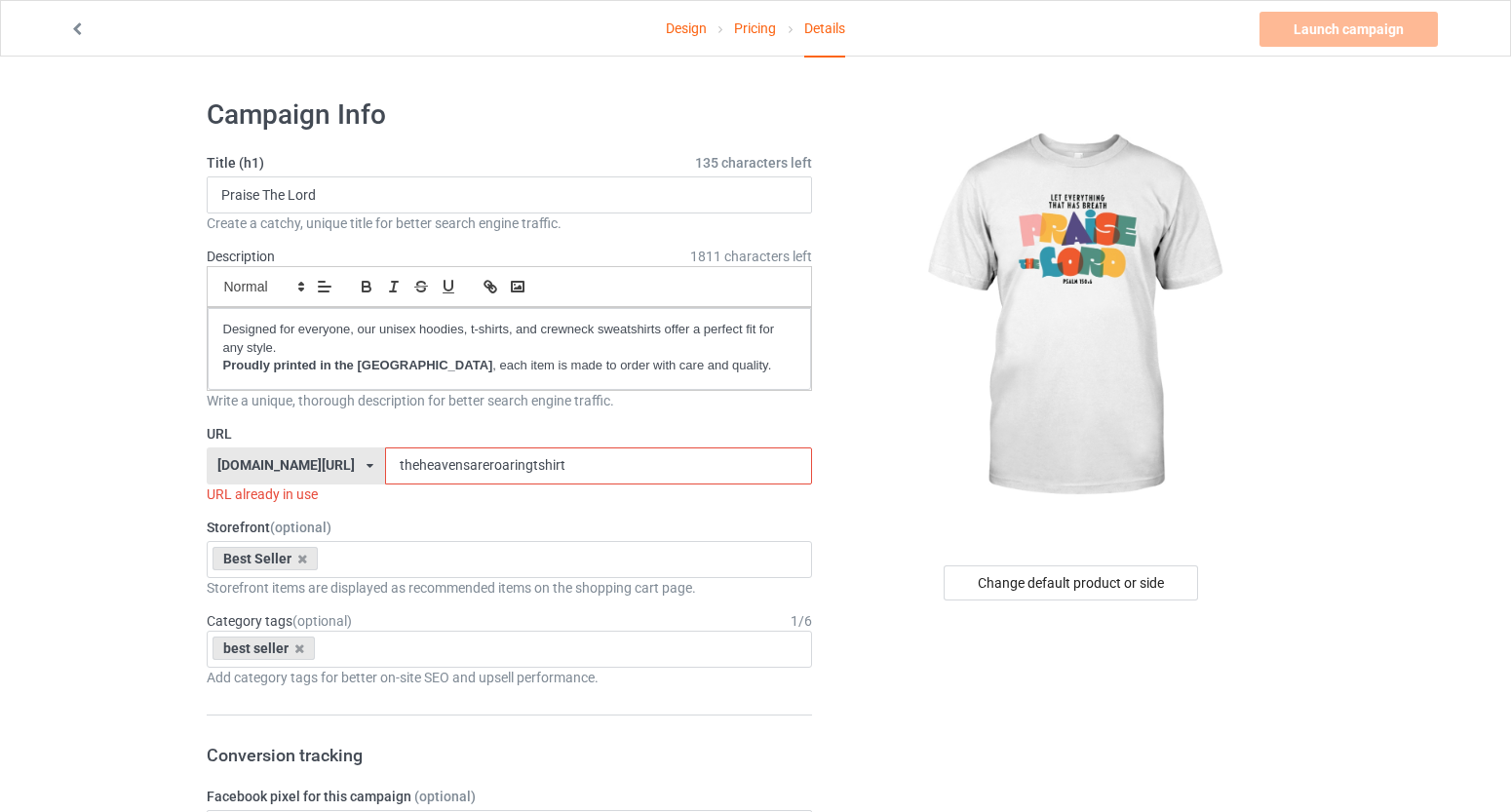
drag, startPoint x: 641, startPoint y: 469, endPoint x: 431, endPoint y: 462, distance: 210.1
click at [431, 462] on div "[DOMAIN_NAME][URL] [DOMAIN_NAME][URL] [DOMAIN_NAME][URL] [DOMAIN_NAME][URL] 5ca…" at bounding box center [509, 466] width 606 height 37
paste input "Praise The Lord"
click at [508, 470] on input "Praise The Lord" at bounding box center [598, 466] width 427 height 37
click at [531, 469] on input "PraiseThe Lord" at bounding box center [598, 466] width 427 height 37
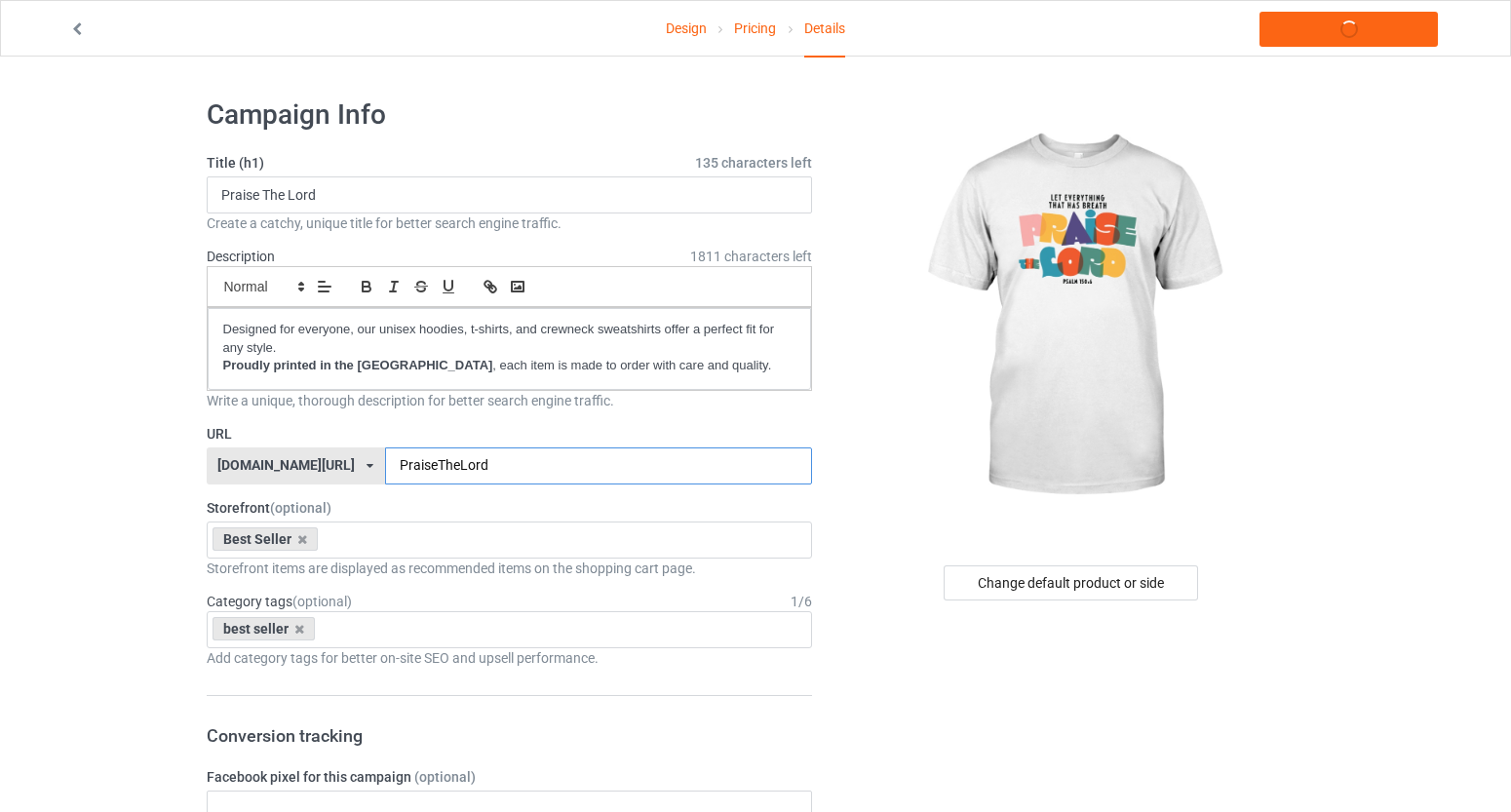
click at [559, 465] on input "PraiseTheLord" at bounding box center [598, 466] width 427 height 37
type input "PraiseTheLordPsalm150"
click at [1349, 28] on link "Launch campaign" at bounding box center [1349, 29] width 179 height 35
